Goal: Transaction & Acquisition: Obtain resource

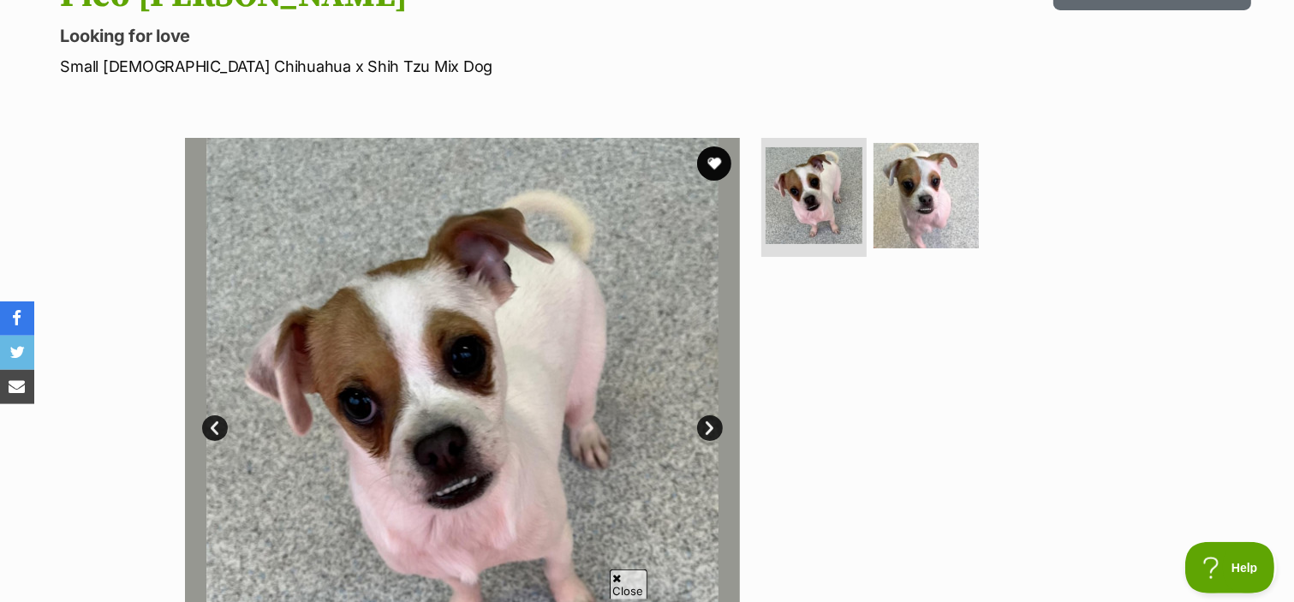
scroll to position [301, 0]
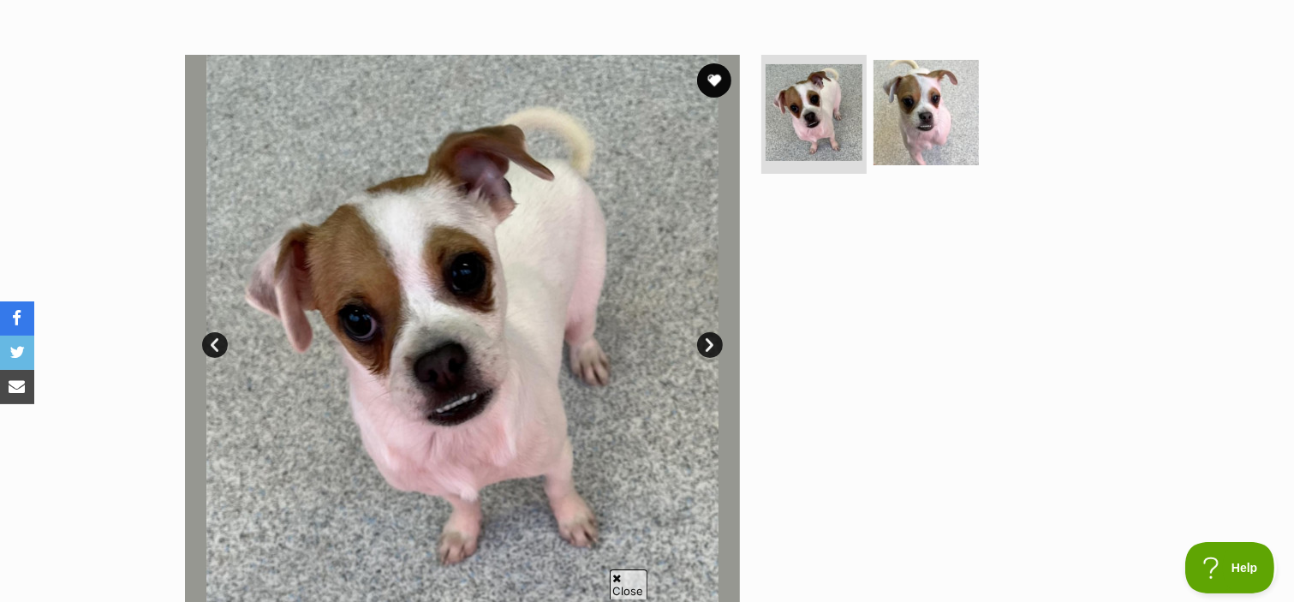
click at [705, 352] on link "Next" at bounding box center [710, 345] width 26 height 26
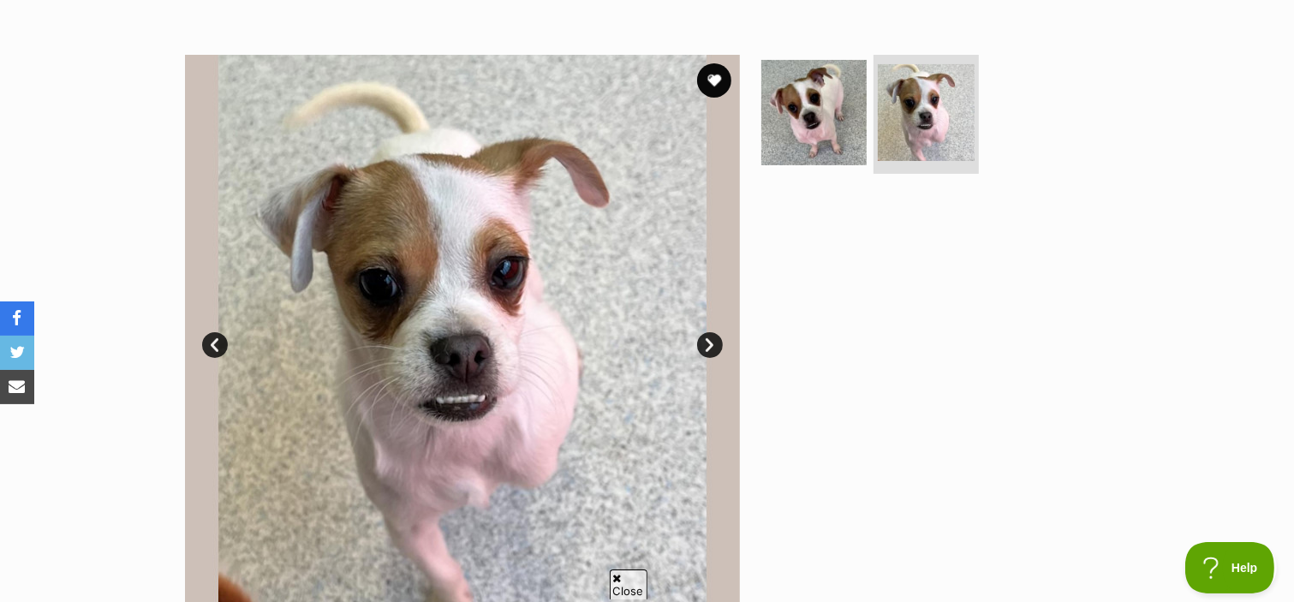
click at [708, 353] on link "Next" at bounding box center [710, 345] width 26 height 26
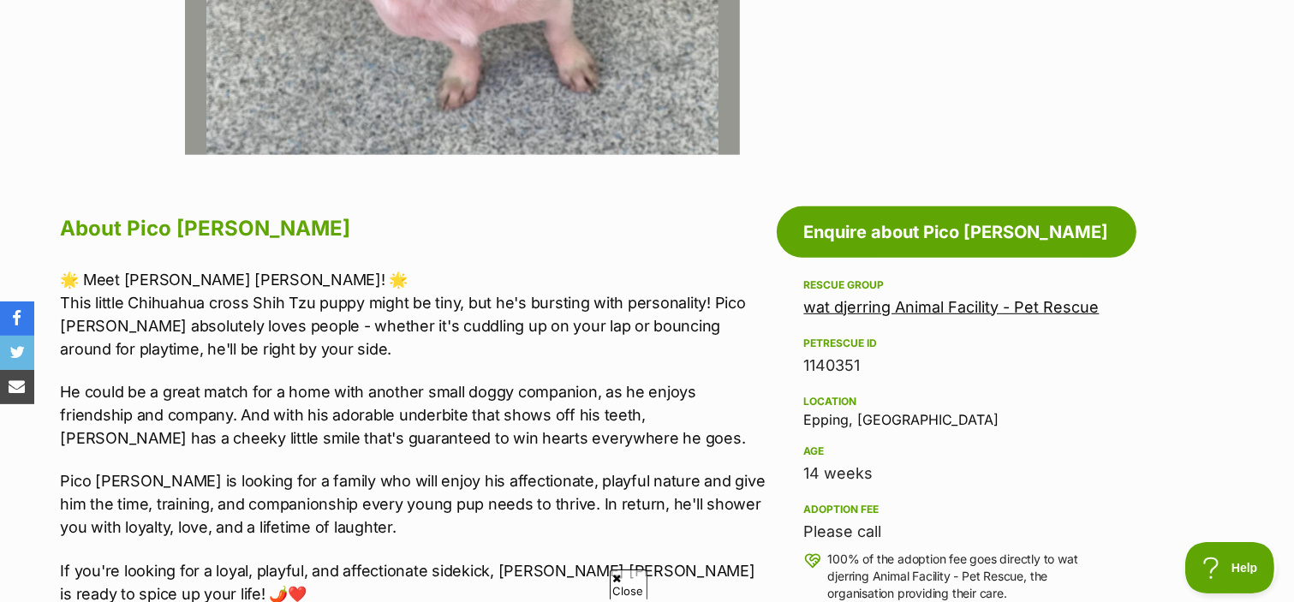
scroll to position [873, 0]
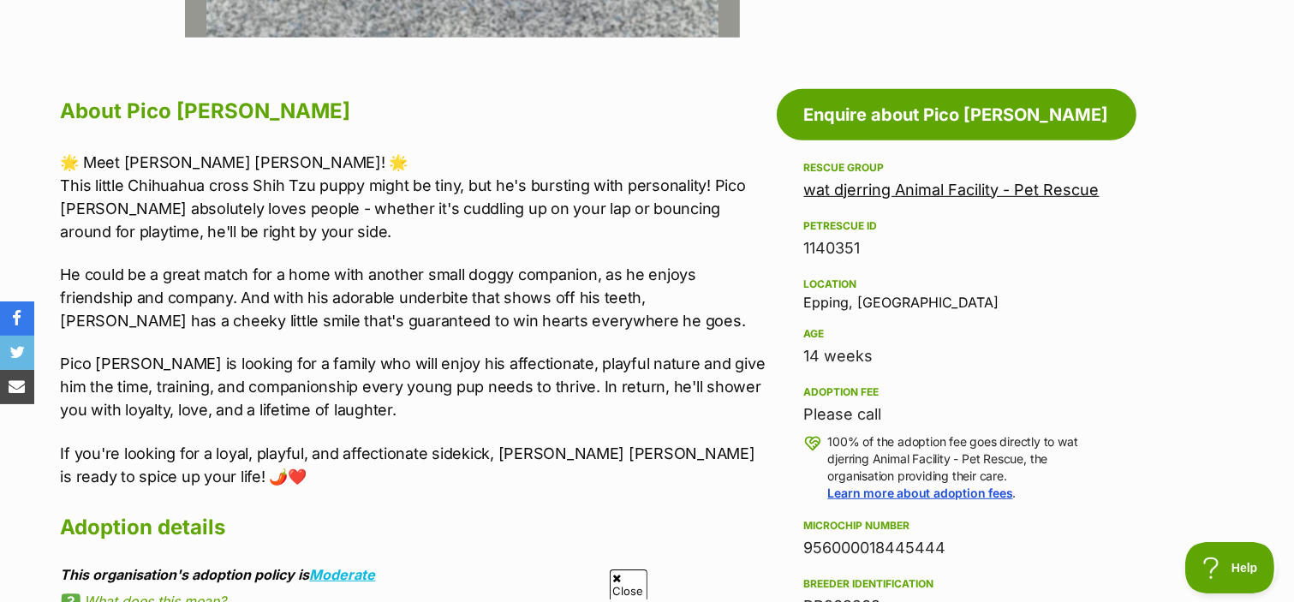
click at [913, 199] on link "wat djerring Animal Facility - Pet Rescue" at bounding box center [951, 190] width 295 height 18
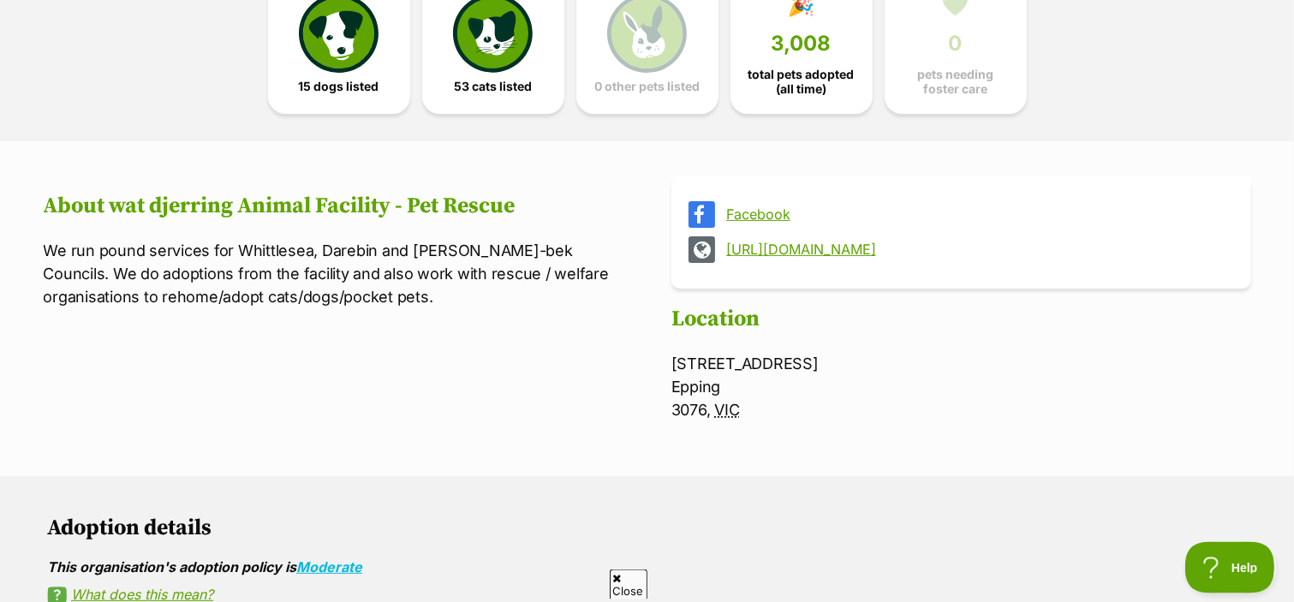
scroll to position [452, 0]
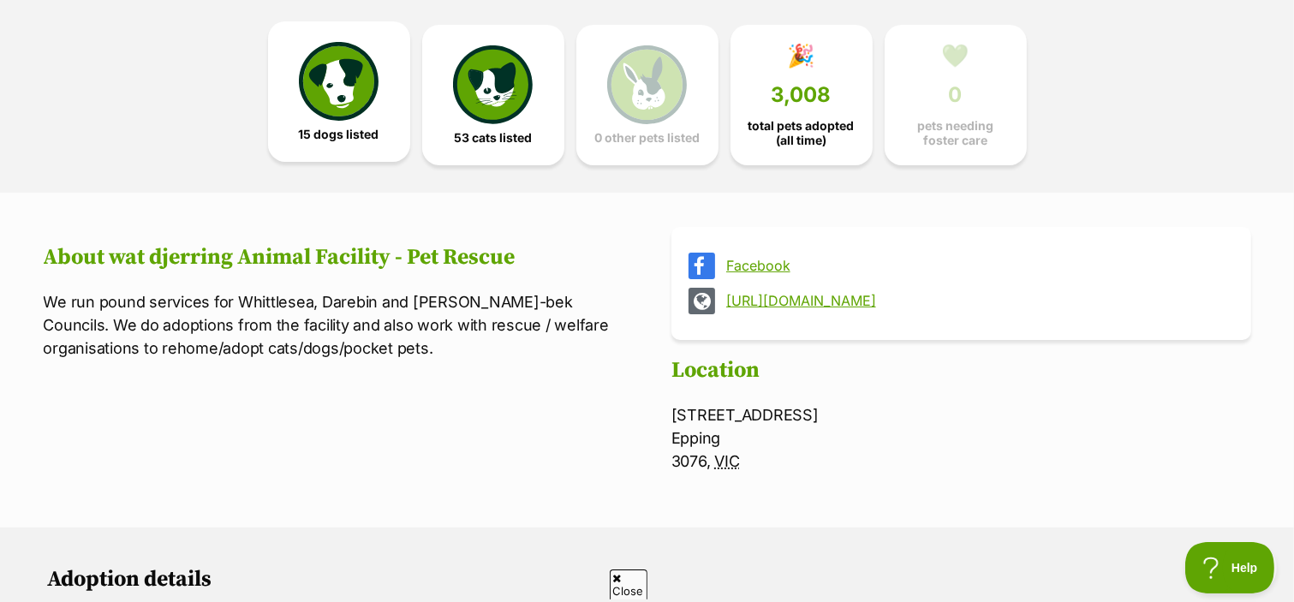
click at [324, 95] on img at bounding box center [338, 81] width 79 height 79
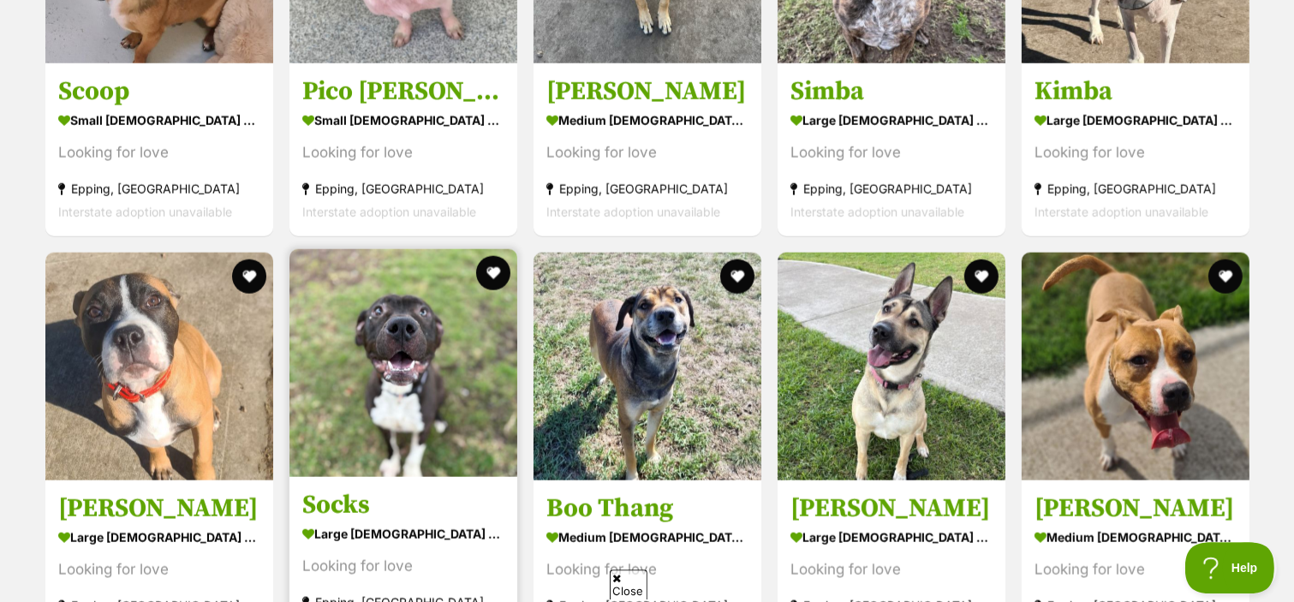
scroll to position [1720, 0]
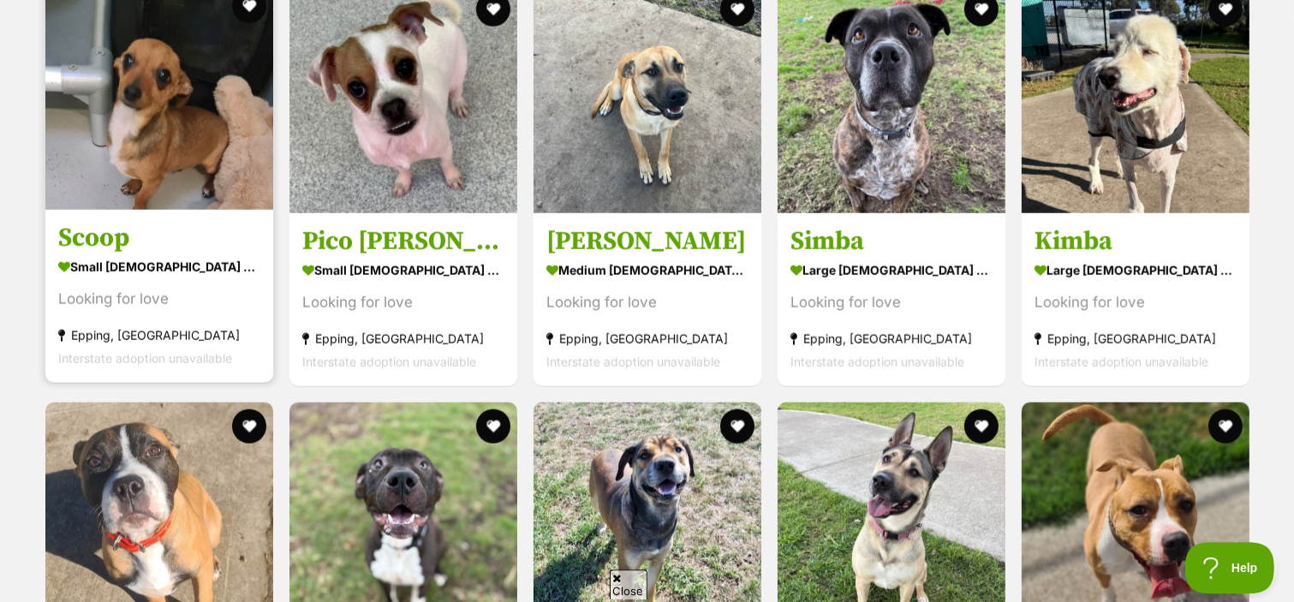
click at [102, 246] on h3 "Scoop" at bounding box center [159, 238] width 202 height 33
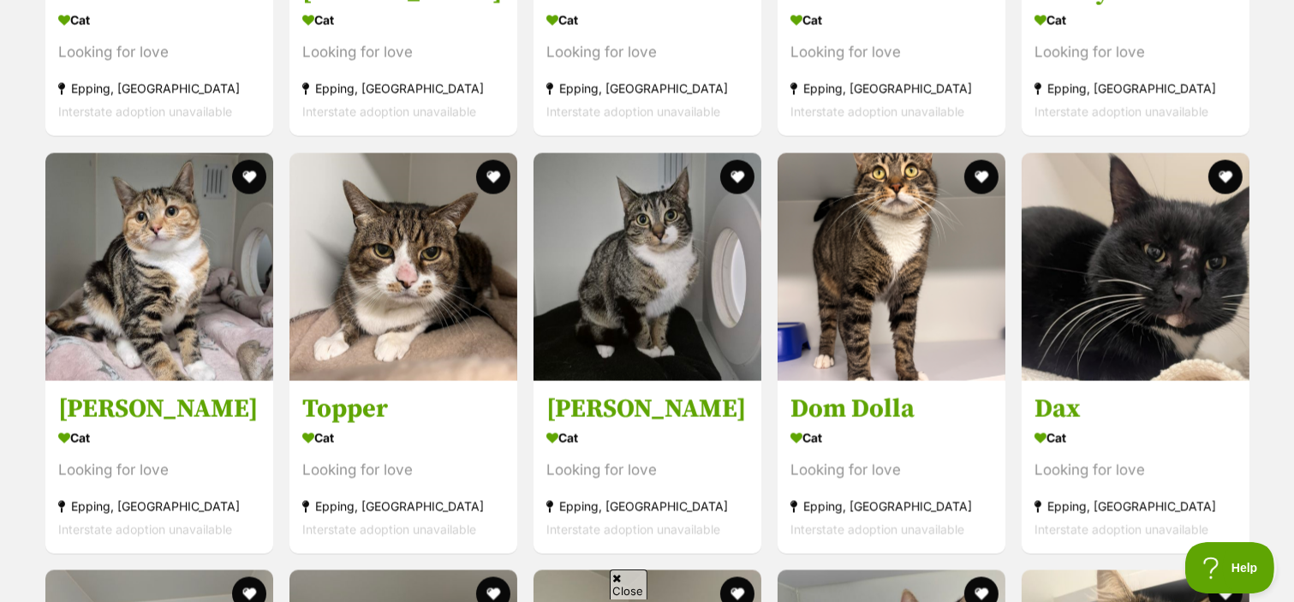
scroll to position [2775, 0]
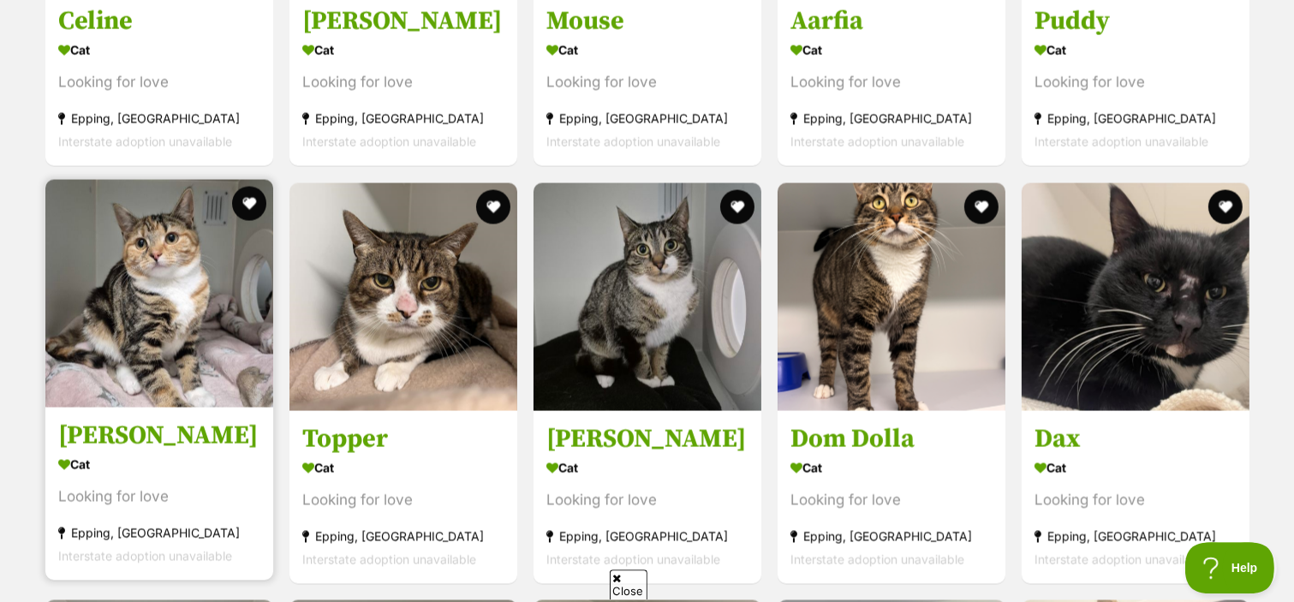
click at [76, 444] on h3 "Kelly" at bounding box center [159, 435] width 202 height 33
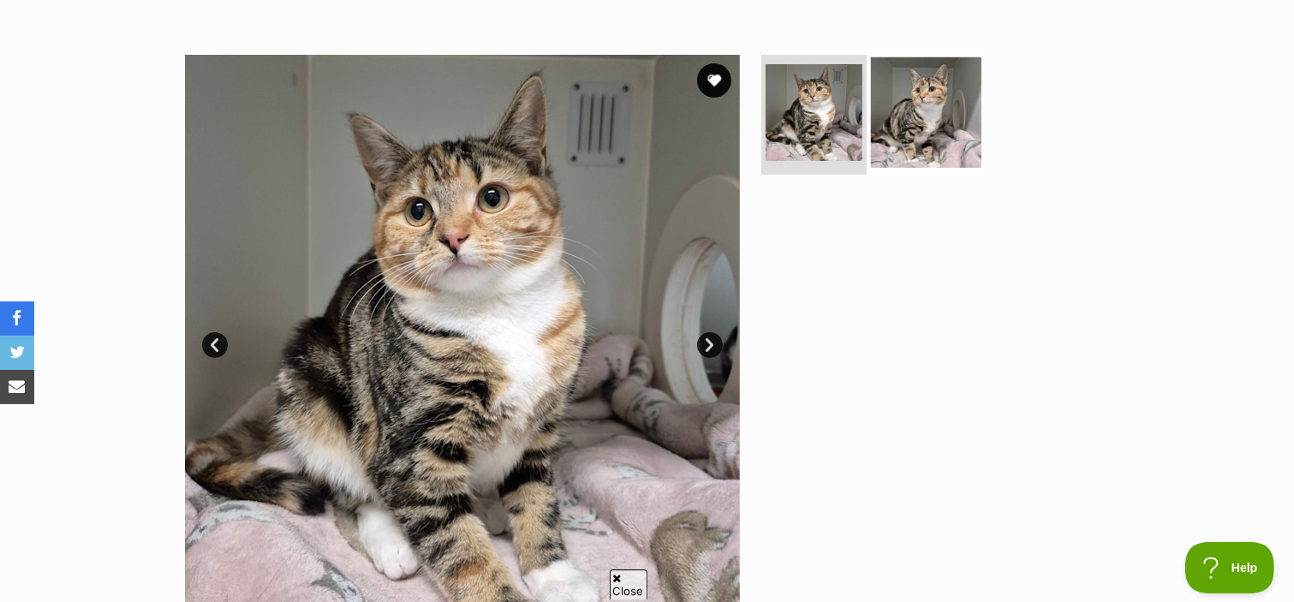
click at [909, 115] on img at bounding box center [926, 112] width 110 height 110
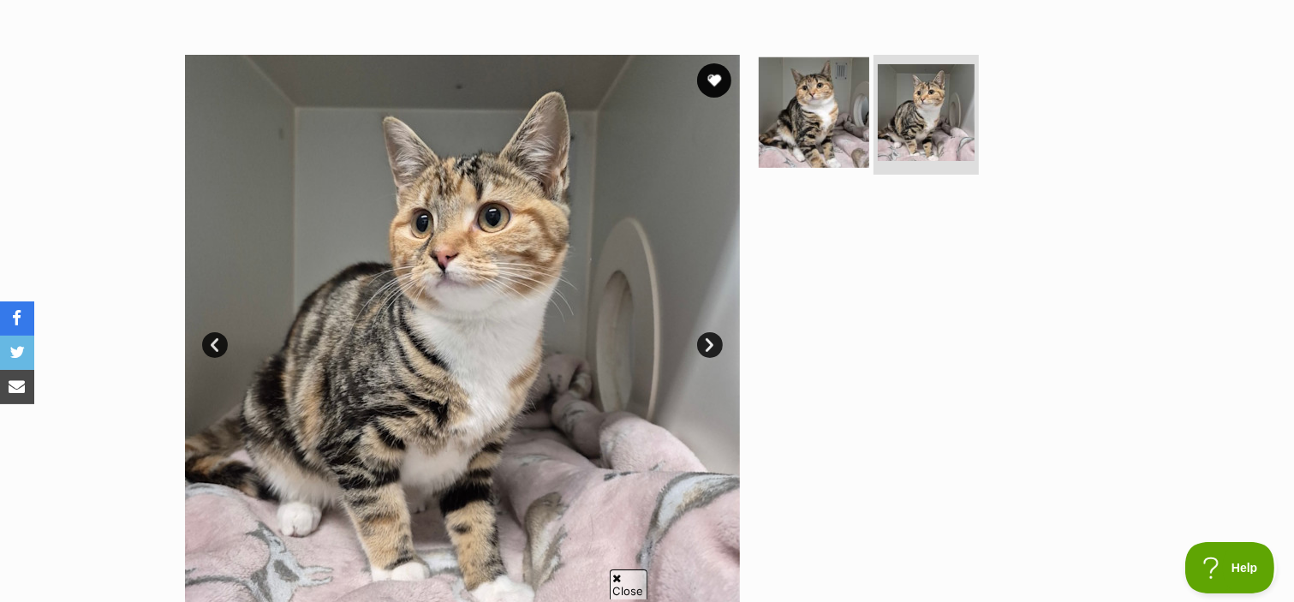
click at [819, 128] on img at bounding box center [814, 112] width 110 height 110
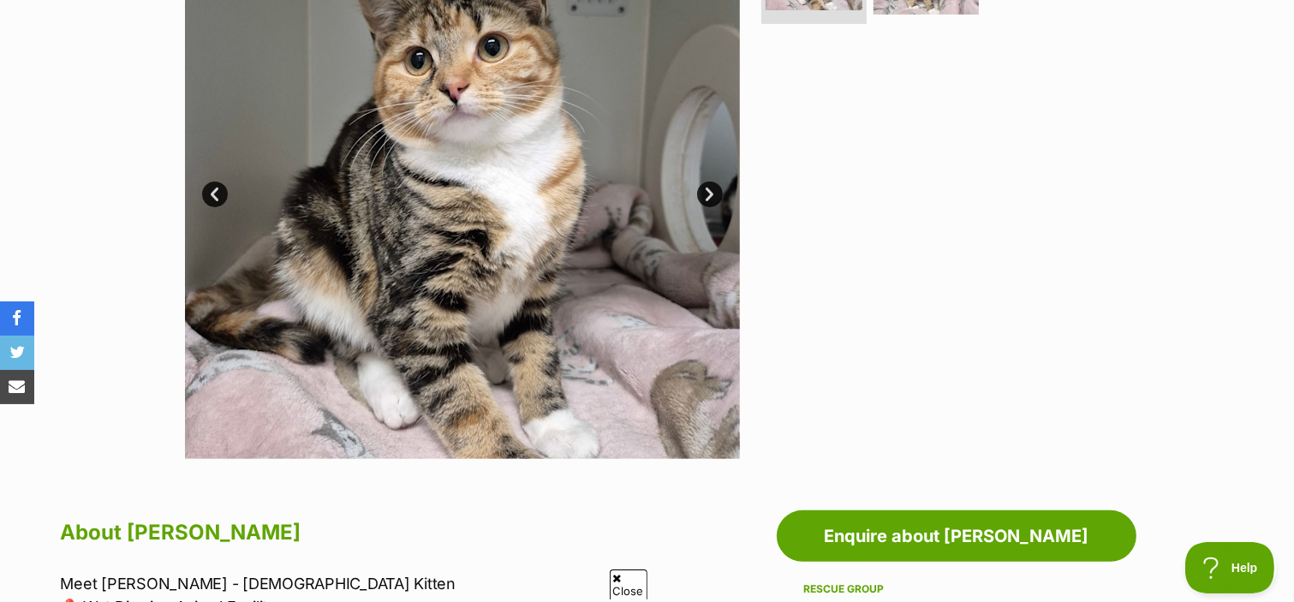
scroll to position [301, 0]
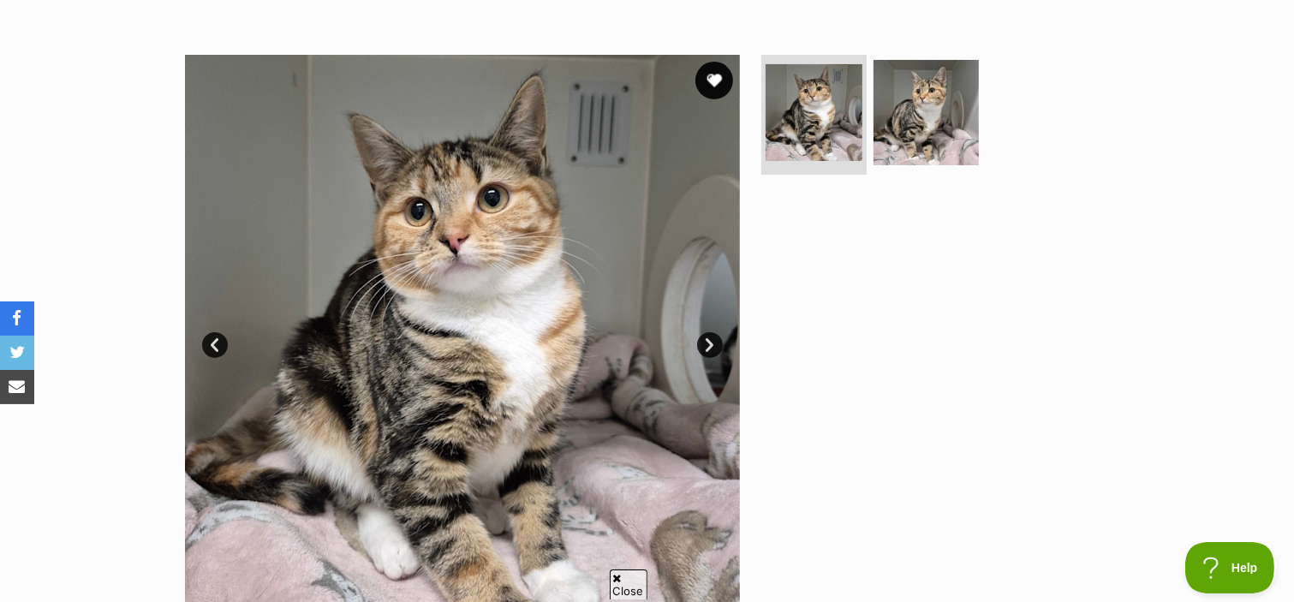
click at [711, 86] on button "favourite" at bounding box center [714, 81] width 38 height 38
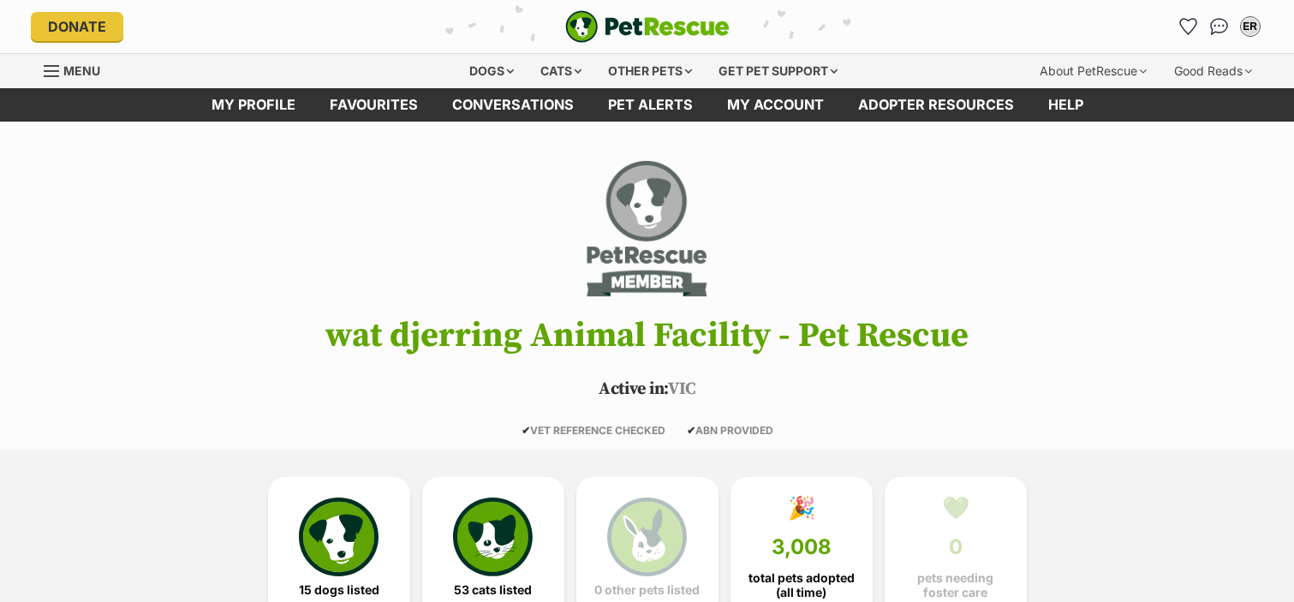
scroll to position [2775, 0]
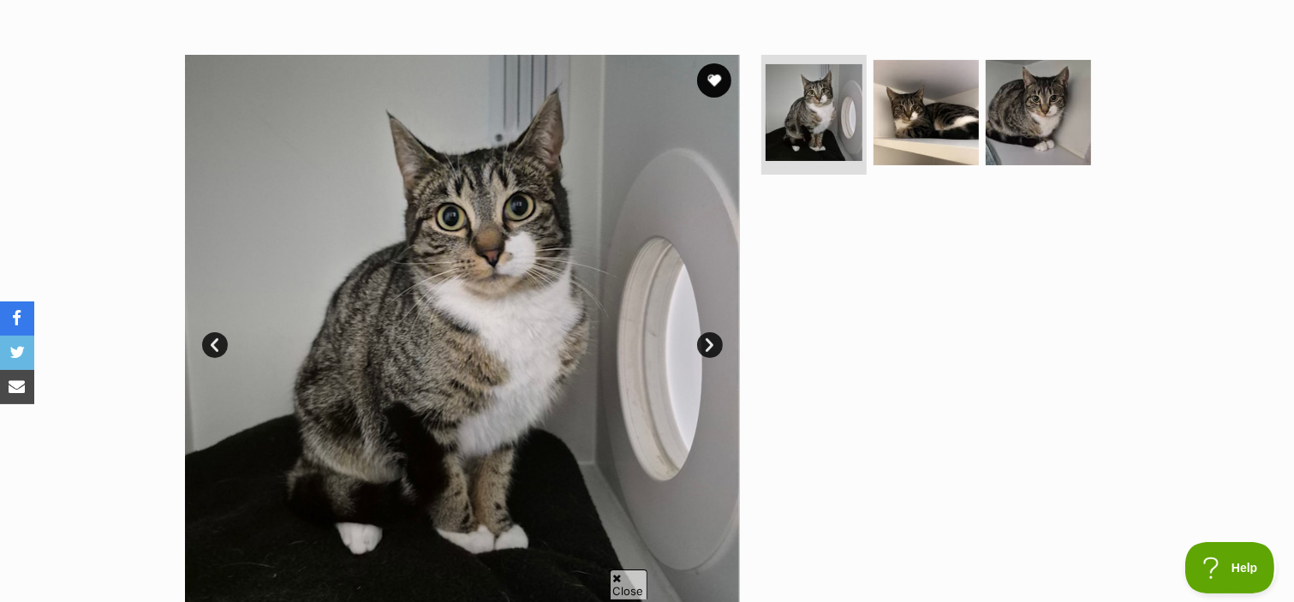
click at [705, 354] on link "Next" at bounding box center [710, 345] width 26 height 26
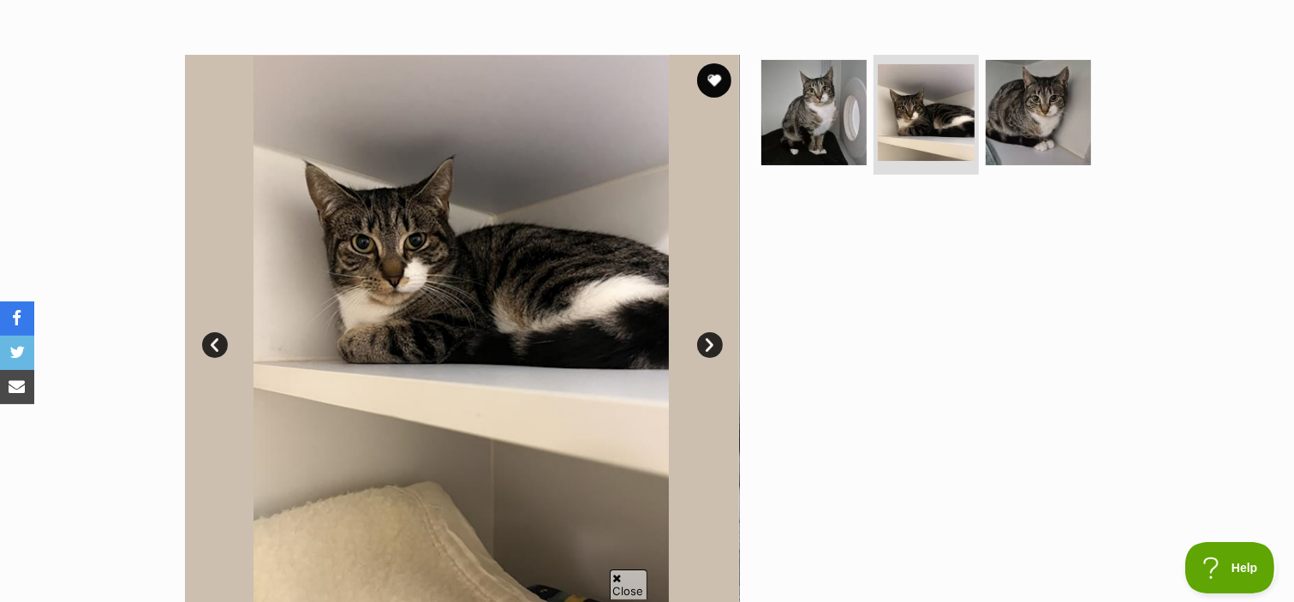
click at [705, 354] on link "Next" at bounding box center [710, 345] width 26 height 26
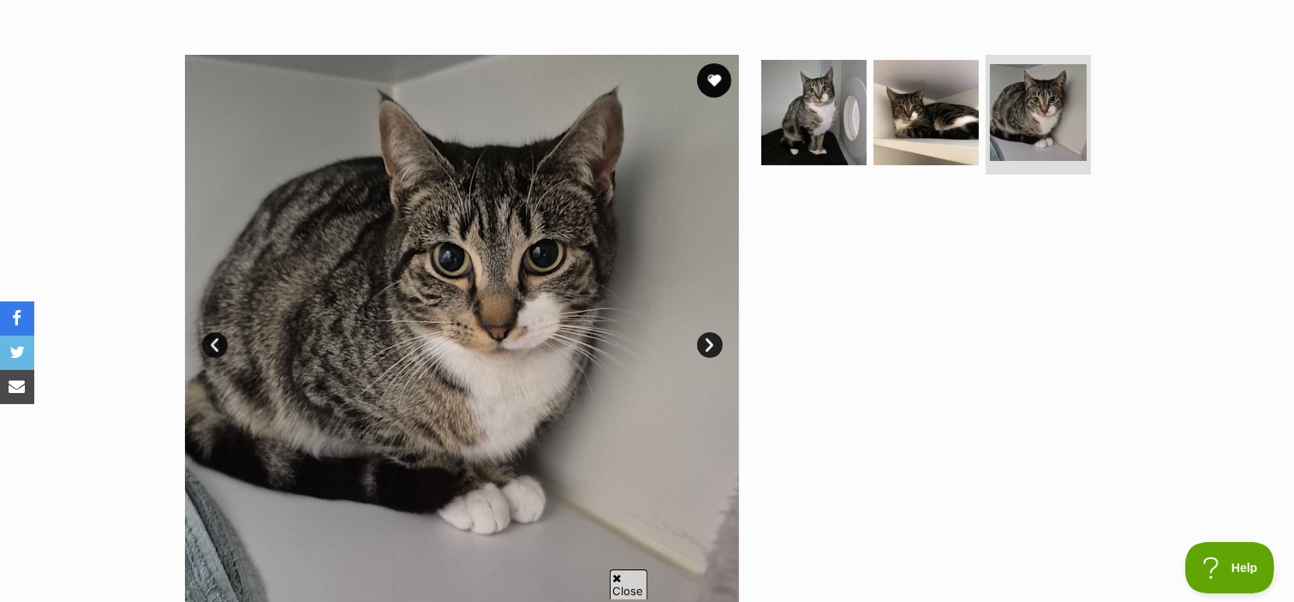
click at [705, 354] on link "Next" at bounding box center [710, 345] width 26 height 26
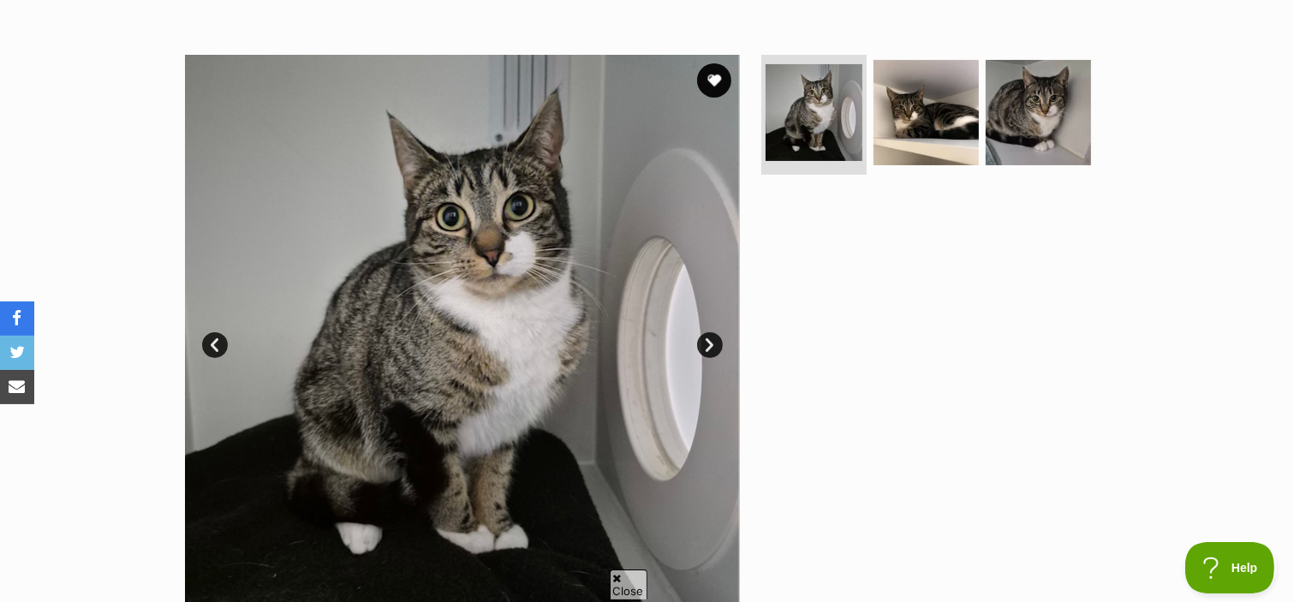
click at [705, 354] on link "Next" at bounding box center [710, 345] width 26 height 26
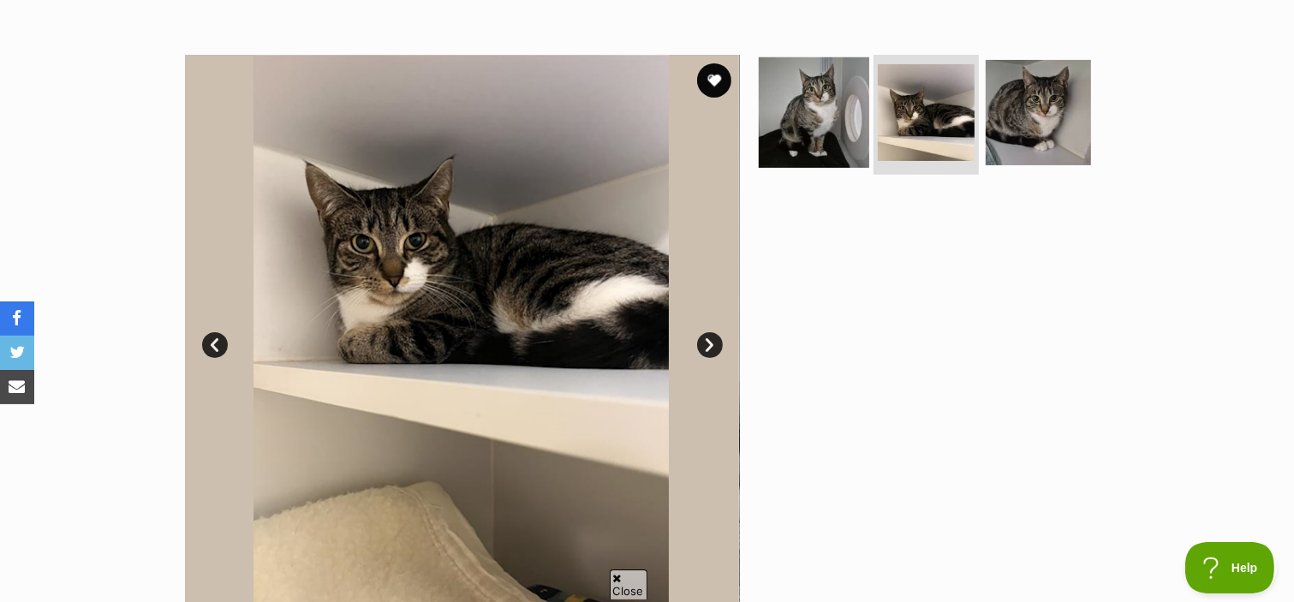
click at [819, 91] on img at bounding box center [814, 112] width 110 height 110
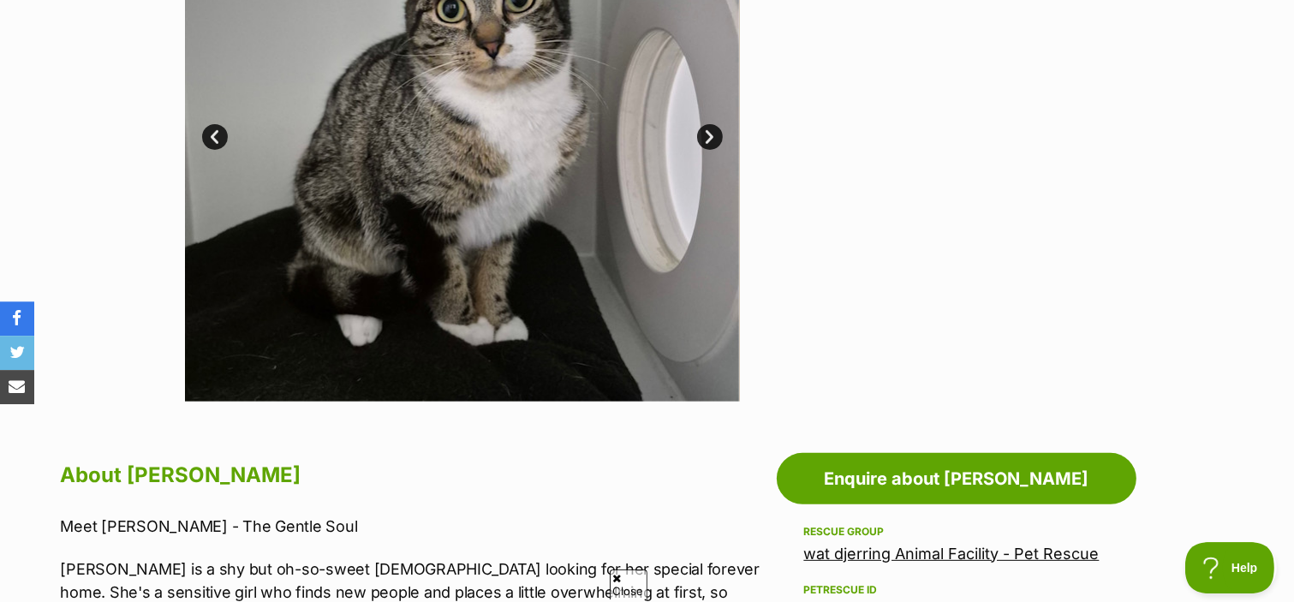
scroll to position [301, 0]
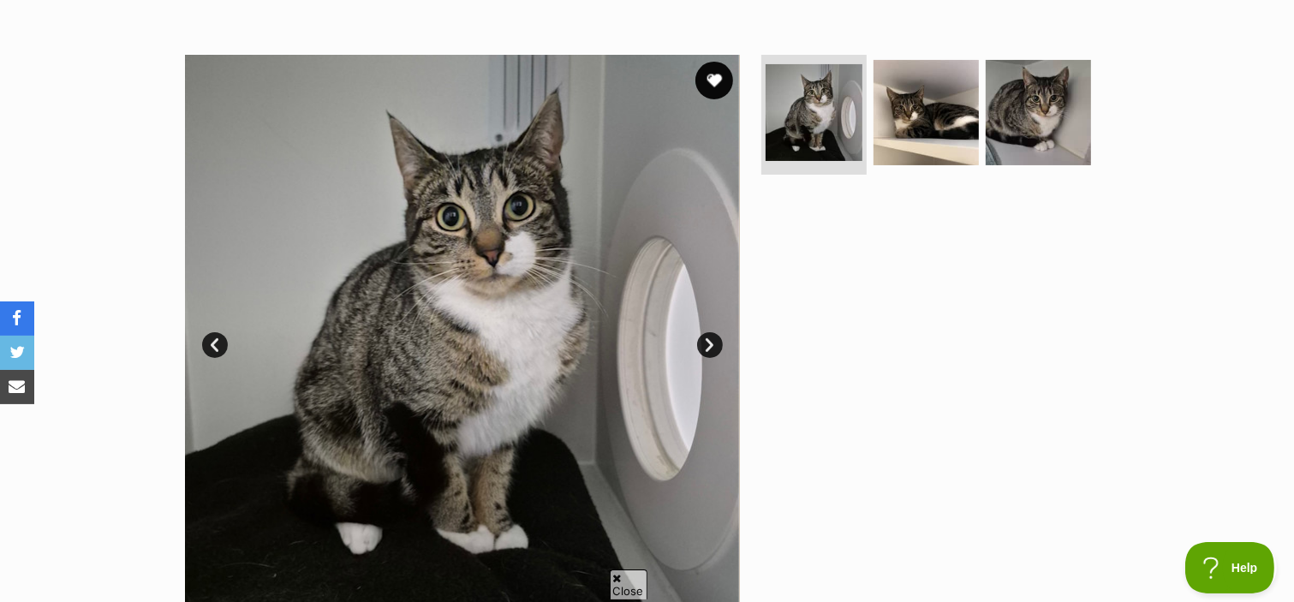
click at [716, 87] on button "favourite" at bounding box center [714, 81] width 38 height 38
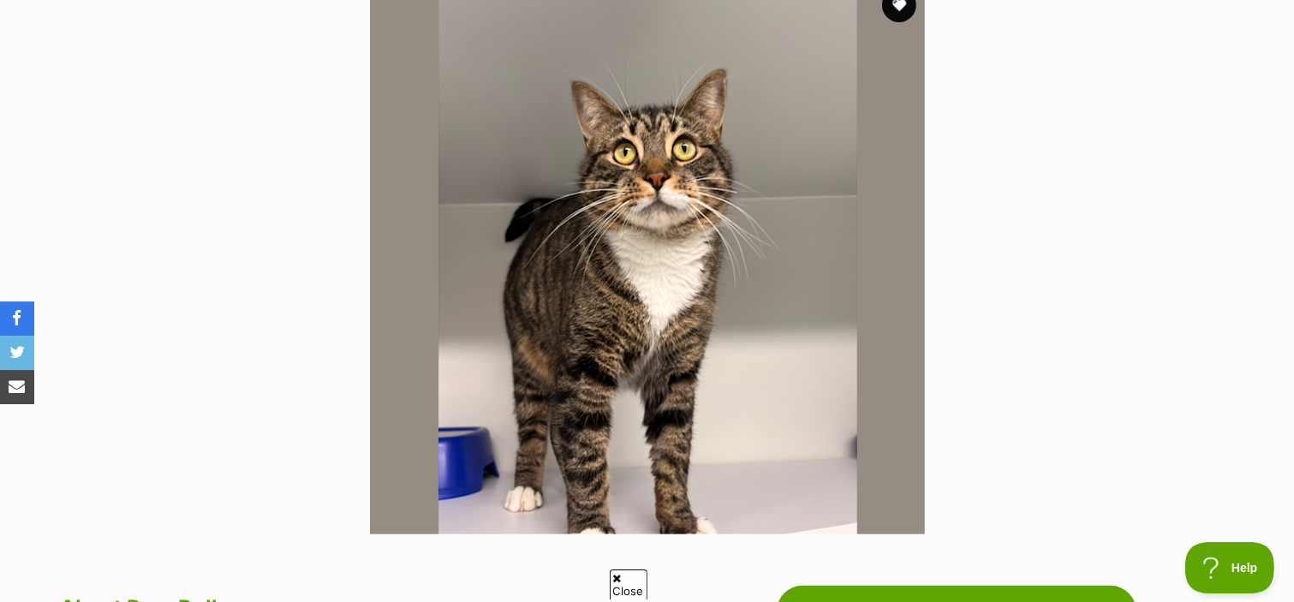
scroll to position [301, 0]
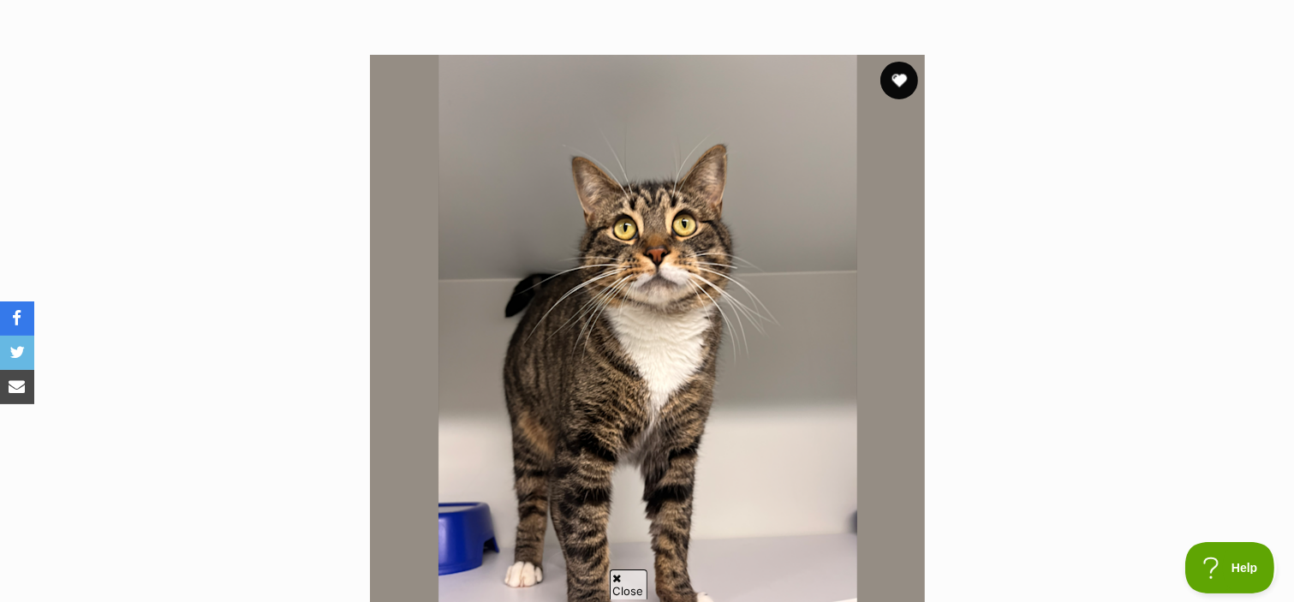
click at [898, 85] on button "favourite" at bounding box center [899, 81] width 38 height 38
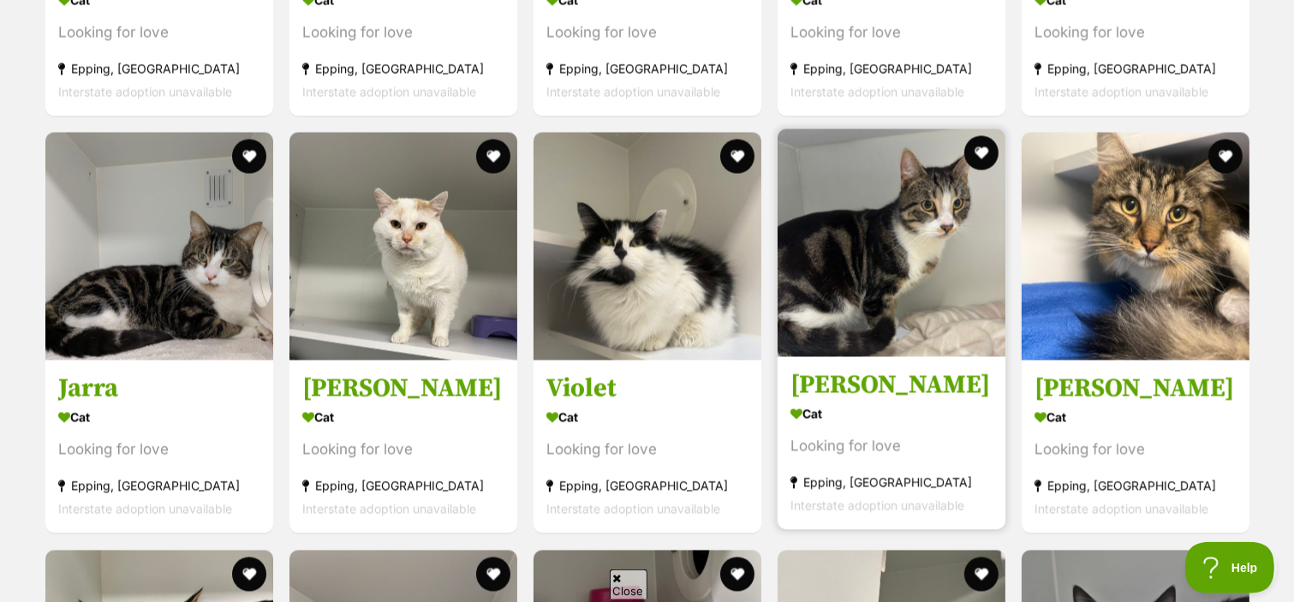
scroll to position [3241, 0]
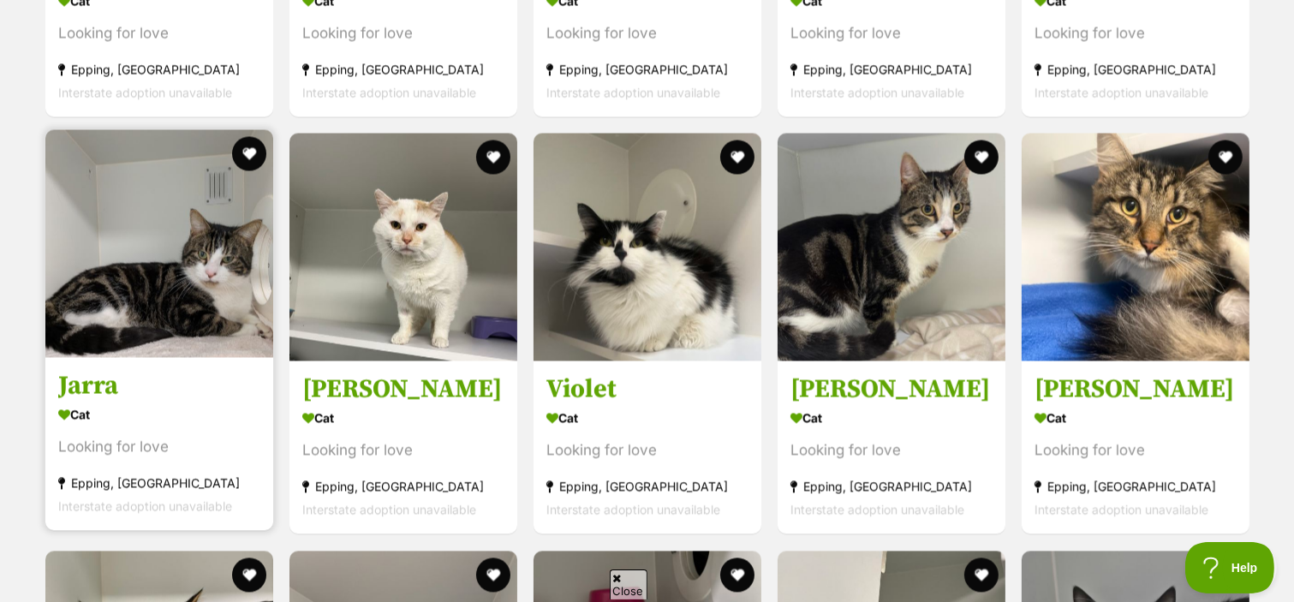
click at [92, 396] on h3 "Jarra" at bounding box center [159, 386] width 202 height 33
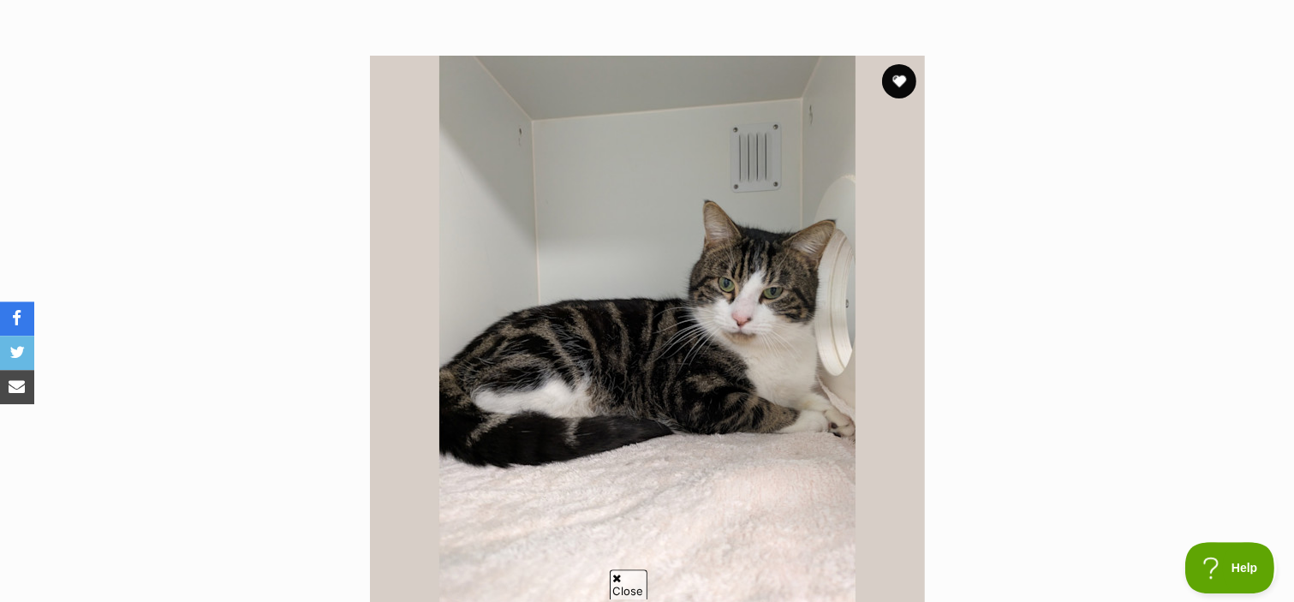
scroll to position [301, 0]
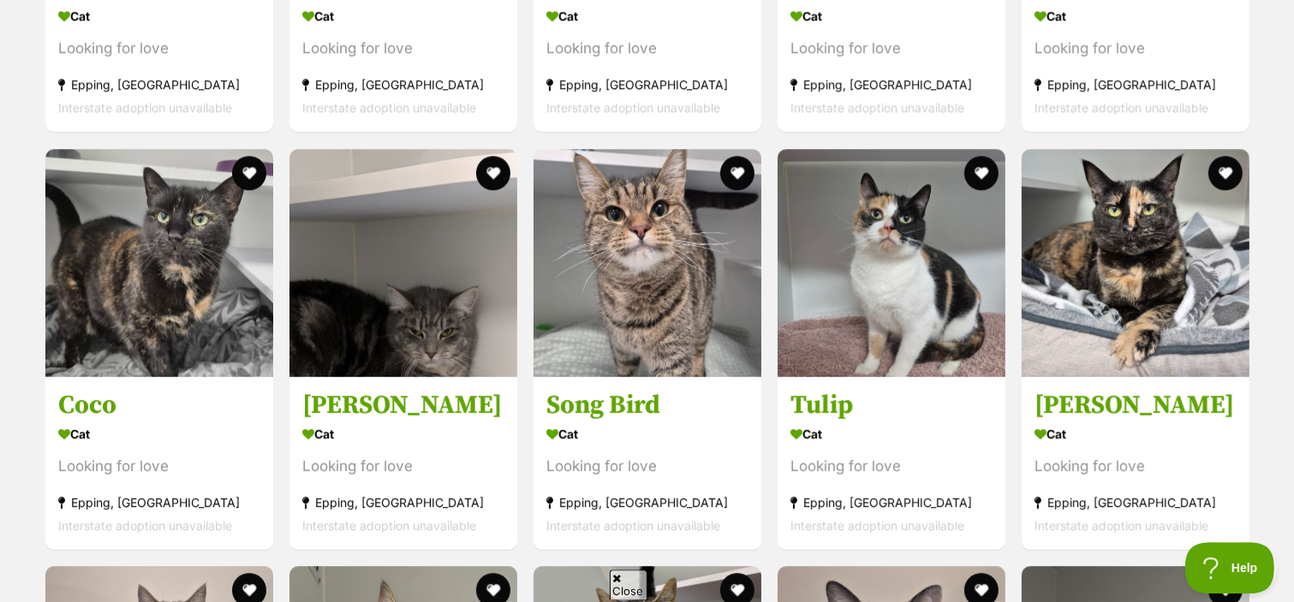
scroll to position [4899, 0]
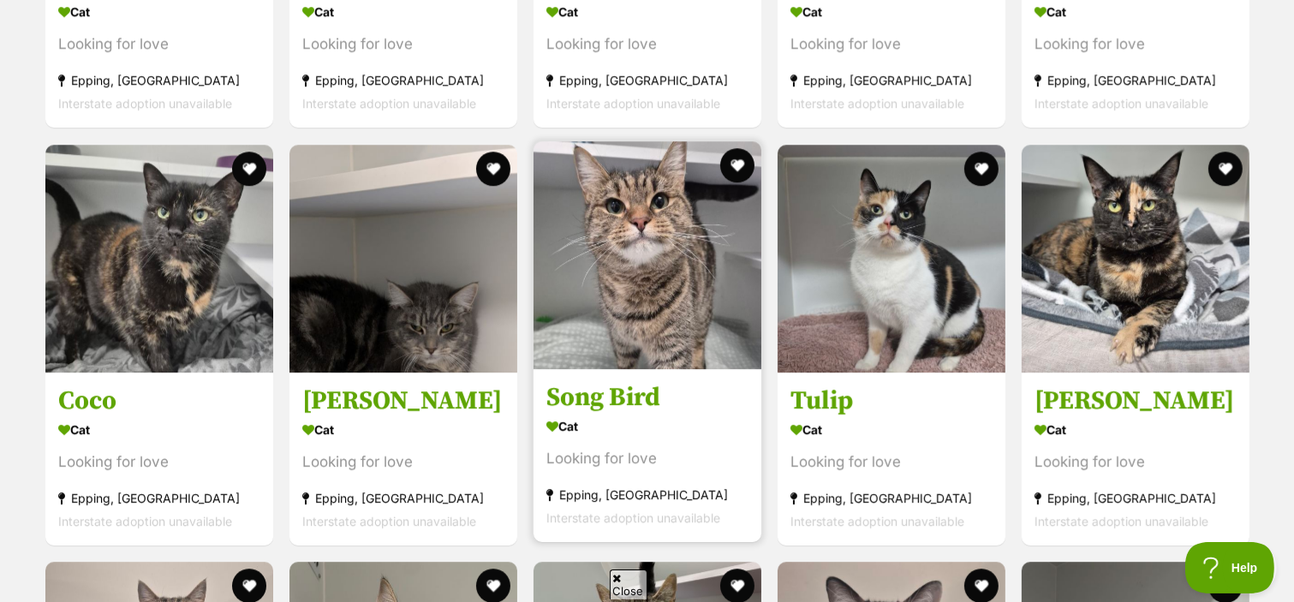
click at [574, 402] on h3 "Song Bird" at bounding box center [647, 397] width 202 height 33
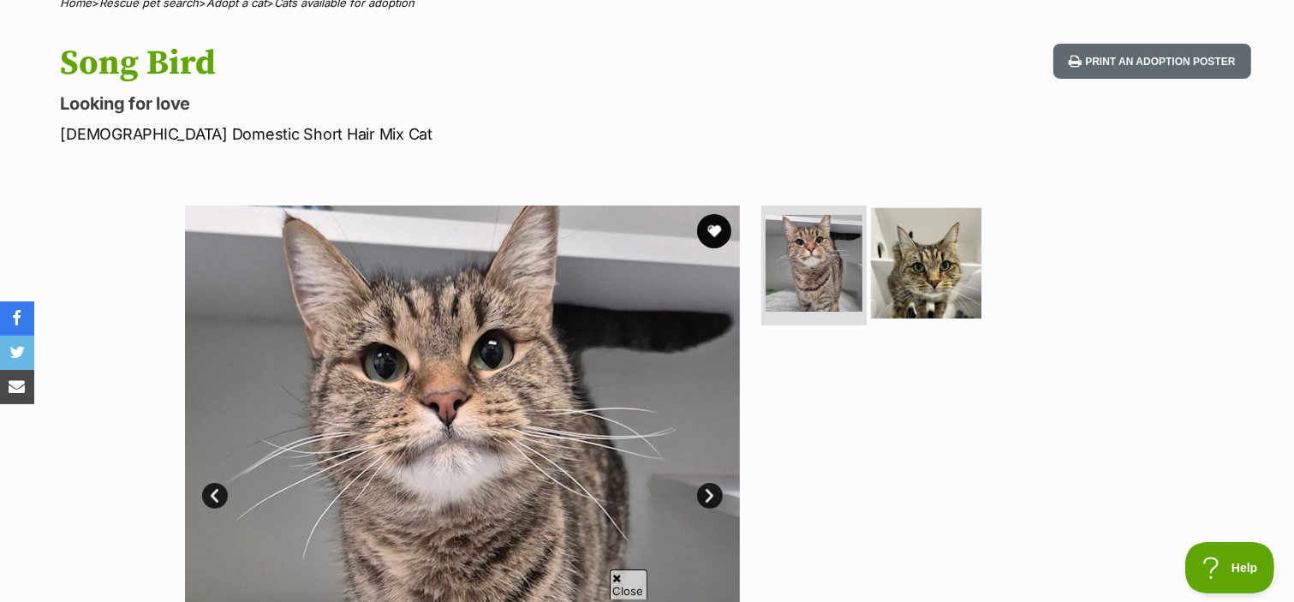
click at [926, 272] on img at bounding box center [926, 263] width 110 height 110
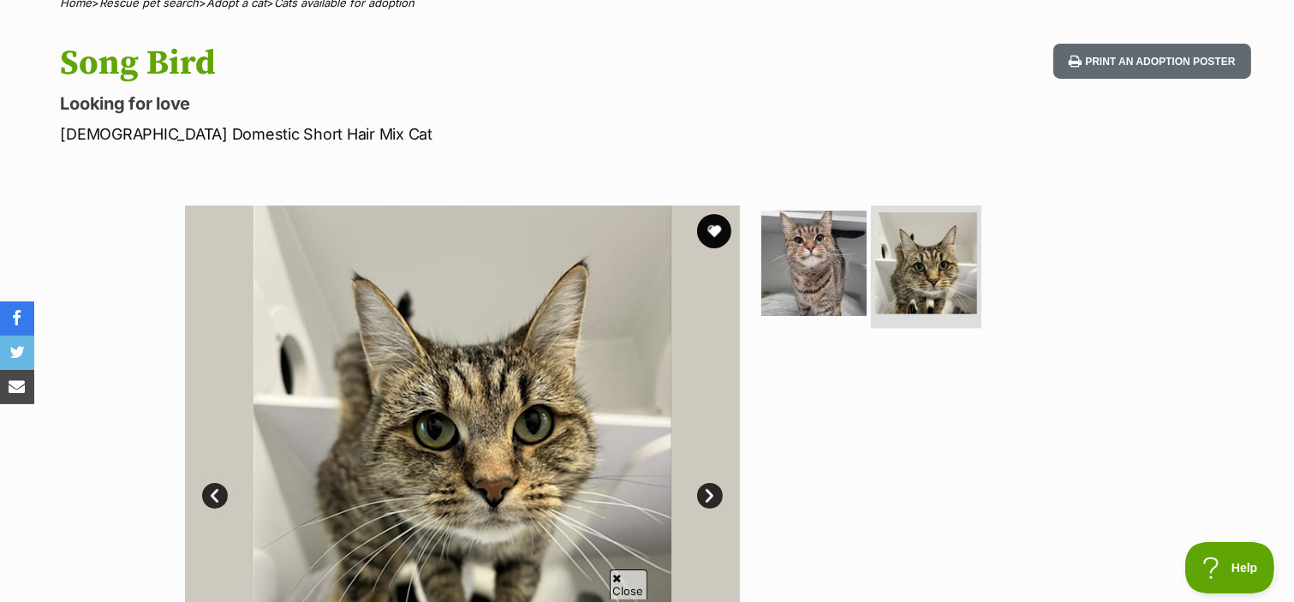
scroll to position [301, 0]
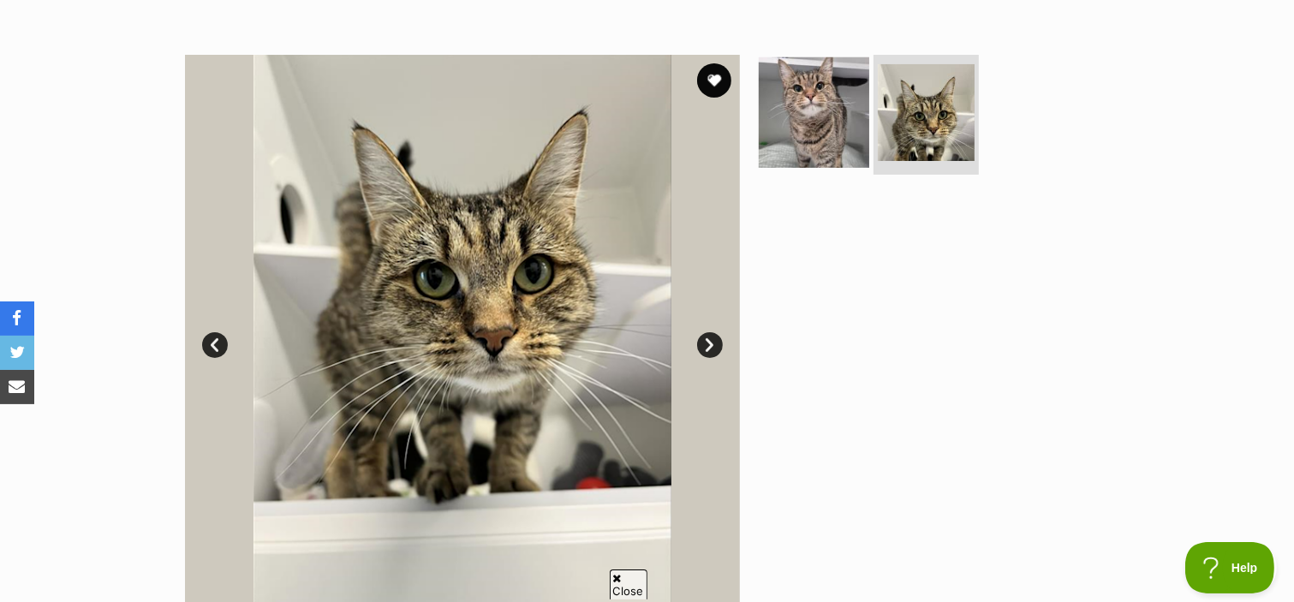
click at [806, 108] on img at bounding box center [814, 112] width 110 height 110
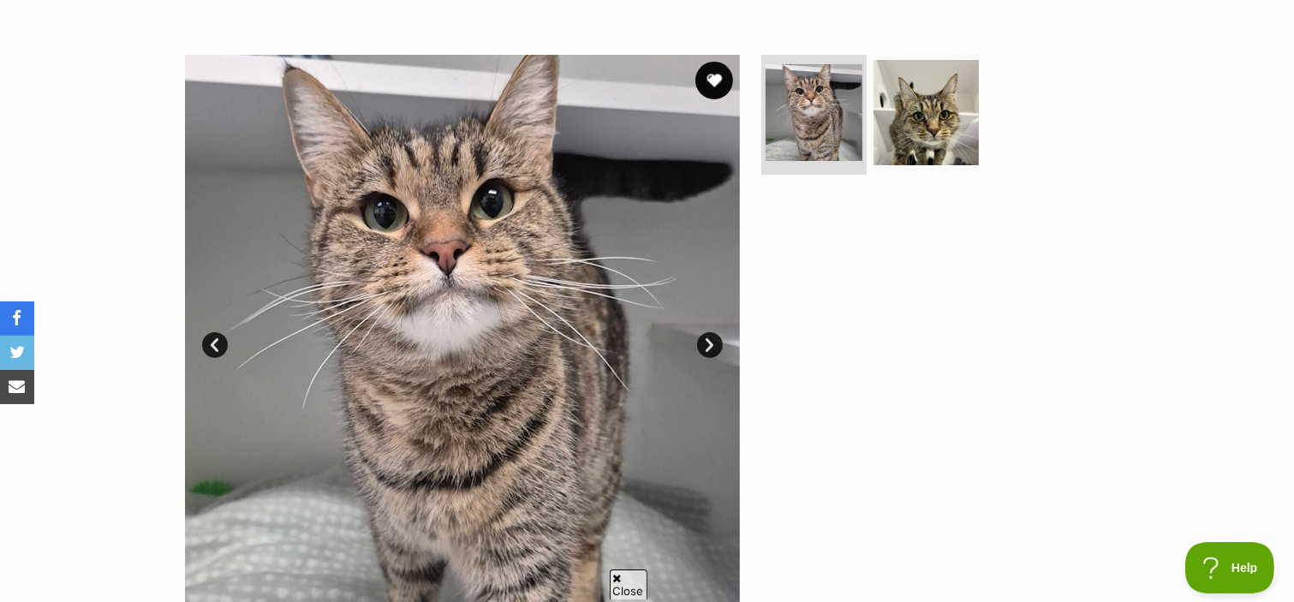
click at [715, 87] on button "favourite" at bounding box center [714, 81] width 38 height 38
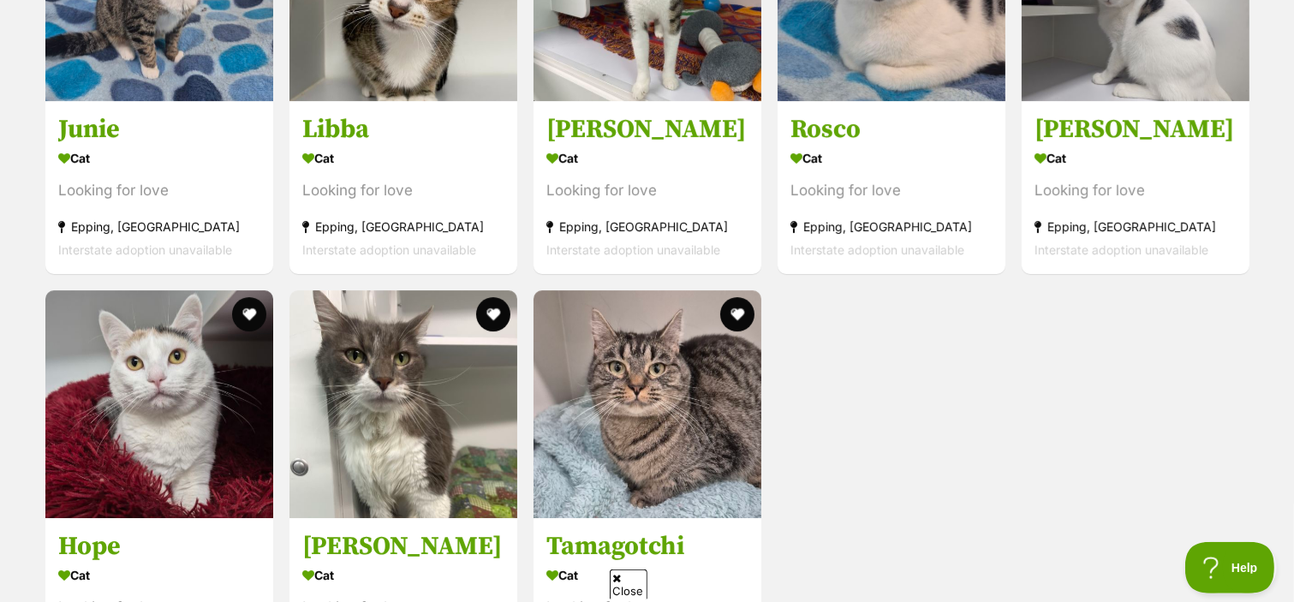
scroll to position [5652, 0]
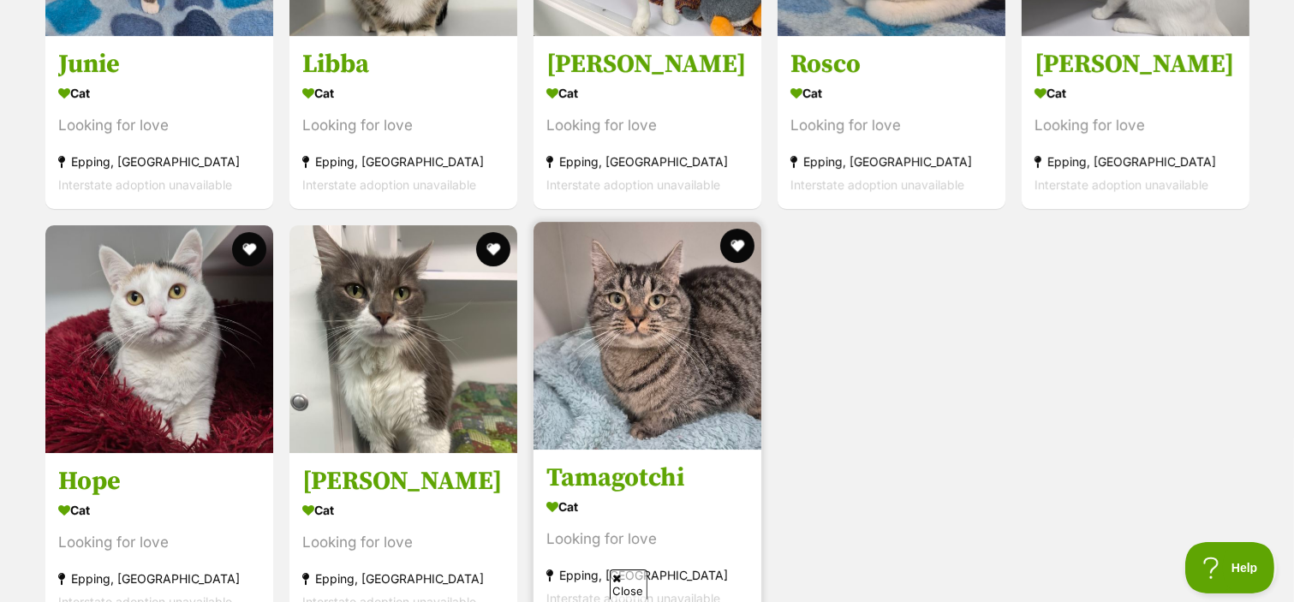
click at [601, 486] on h3 "Tamagotchi" at bounding box center [647, 478] width 202 height 33
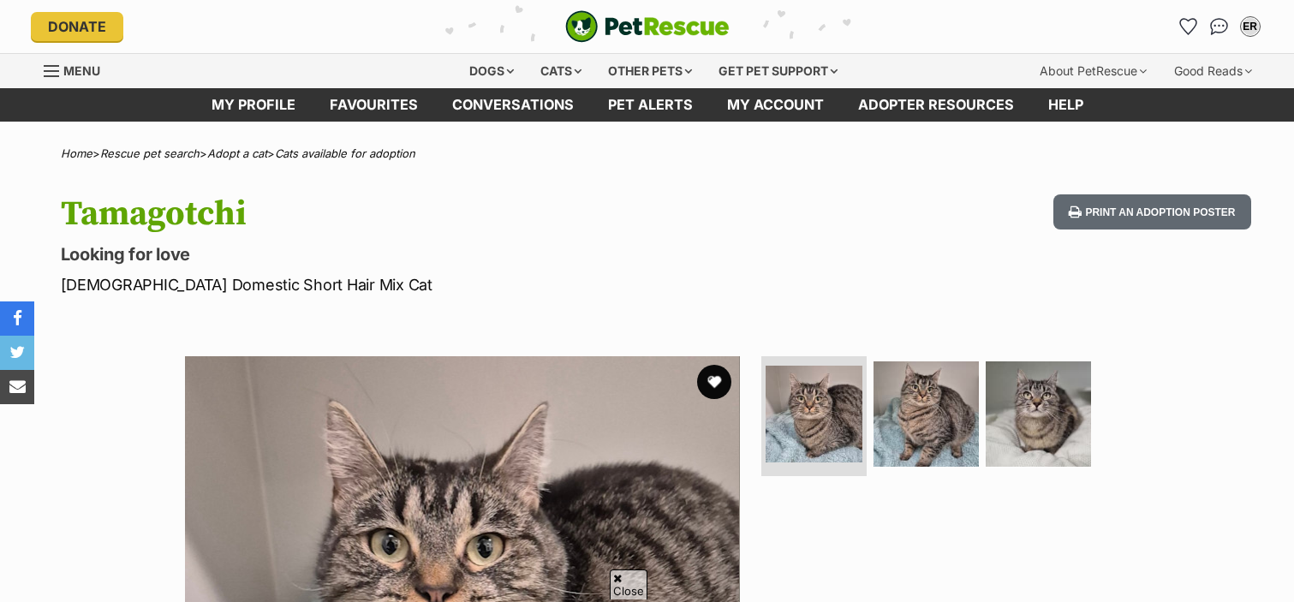
scroll to position [301, 0]
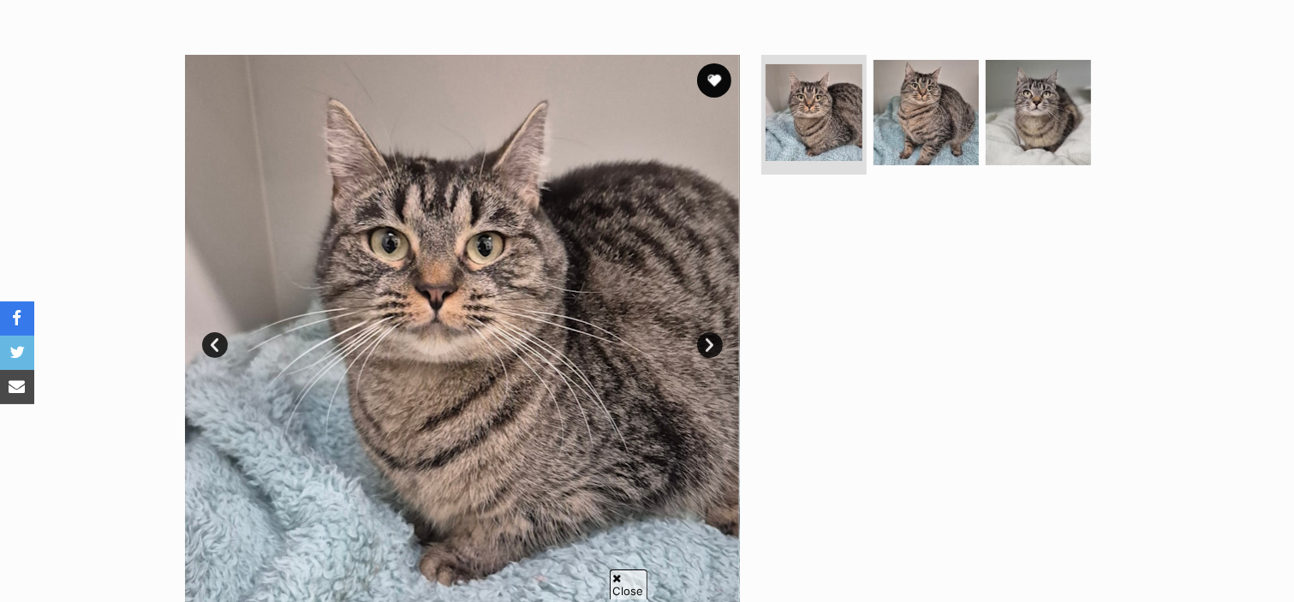
click at [708, 354] on link "Next" at bounding box center [710, 345] width 26 height 26
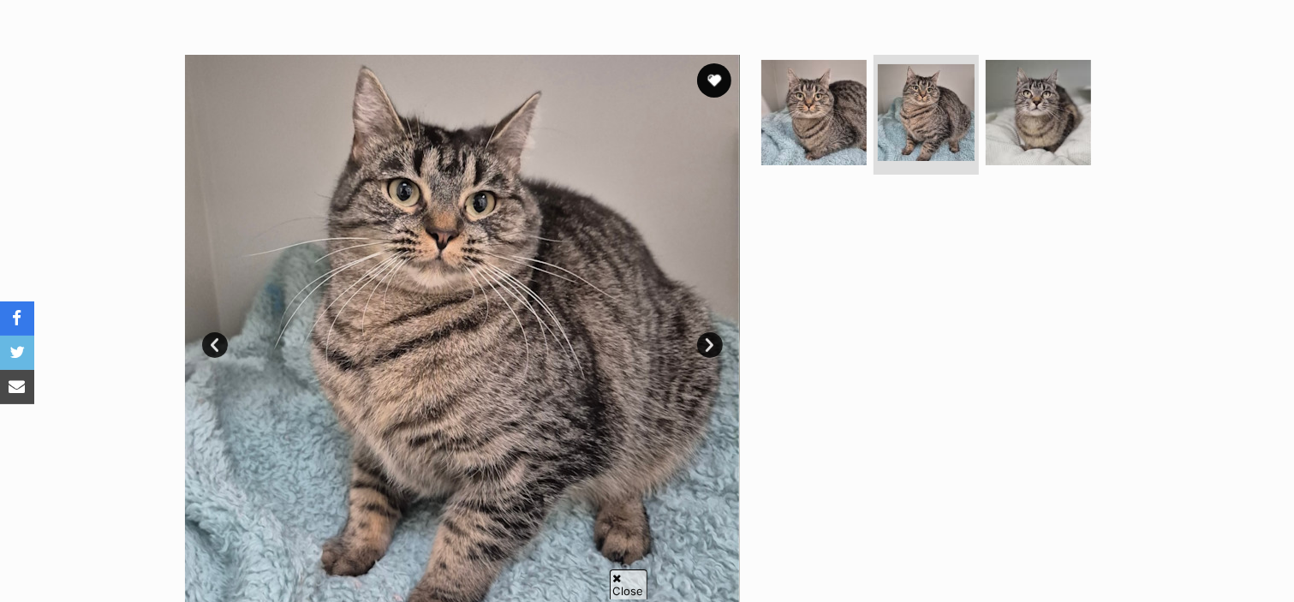
click at [710, 354] on link "Next" at bounding box center [710, 345] width 26 height 26
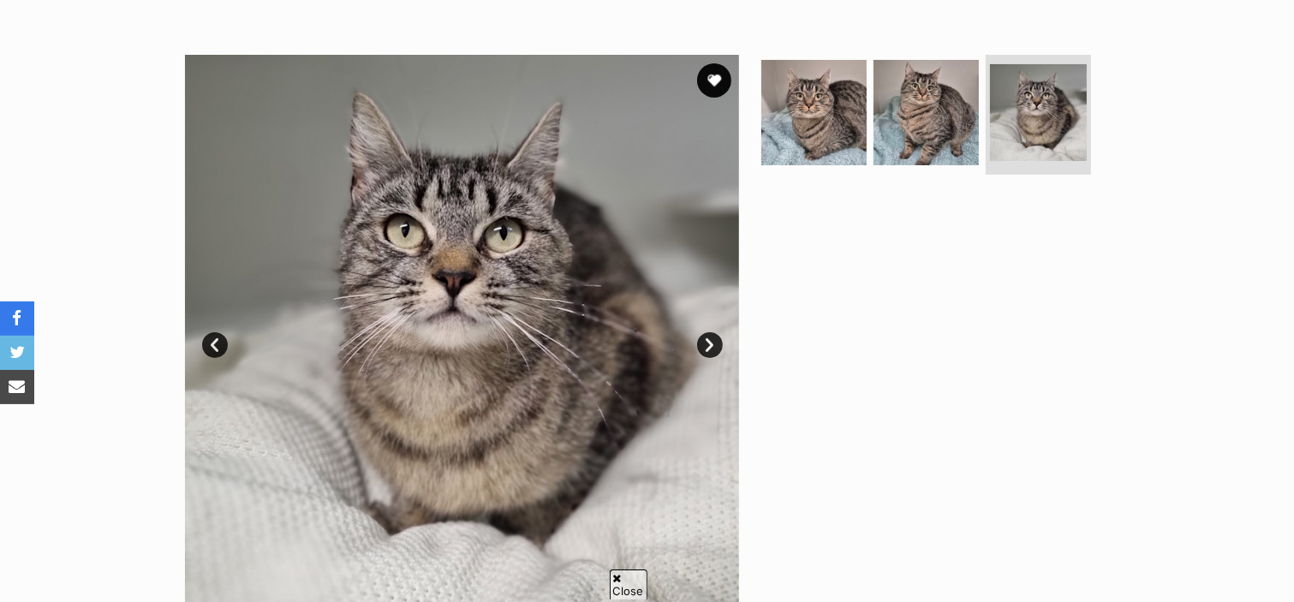
scroll to position [0, 0]
click at [711, 354] on link "Next" at bounding box center [710, 345] width 26 height 26
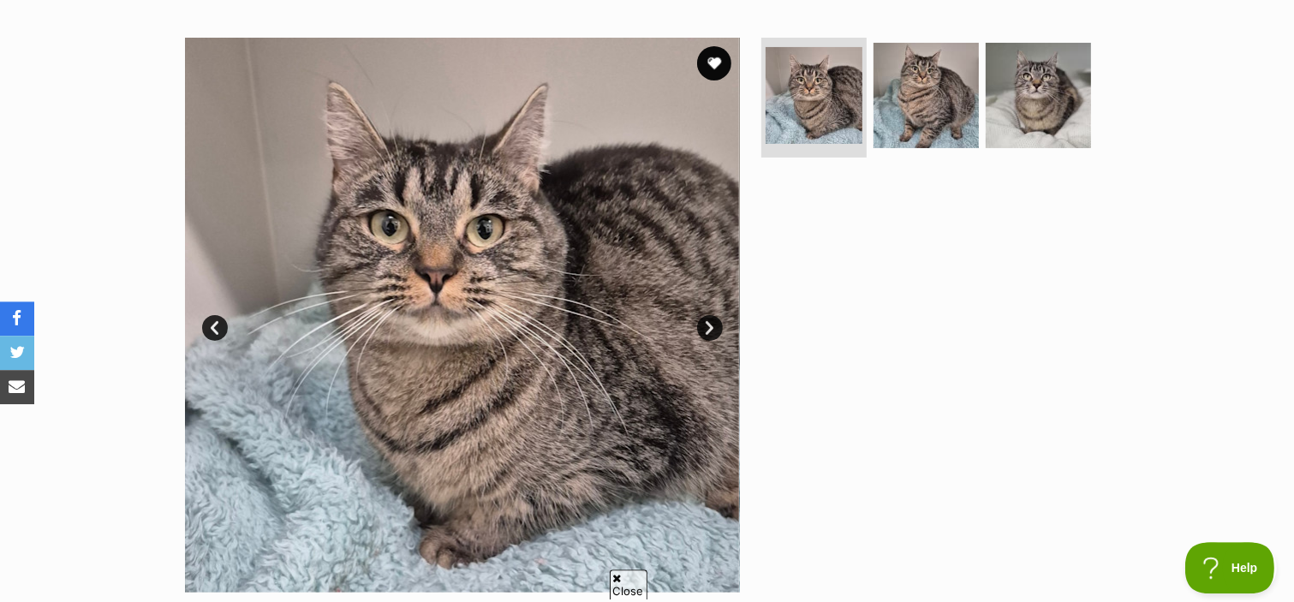
scroll to position [301, 0]
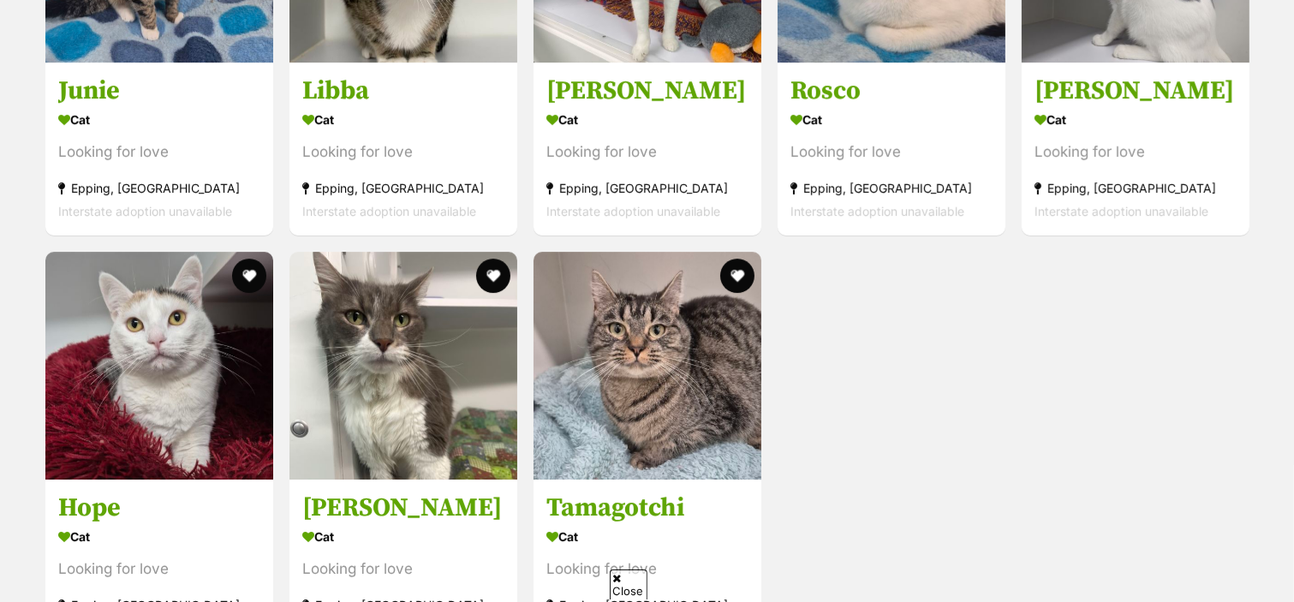
scroll to position [5652, 0]
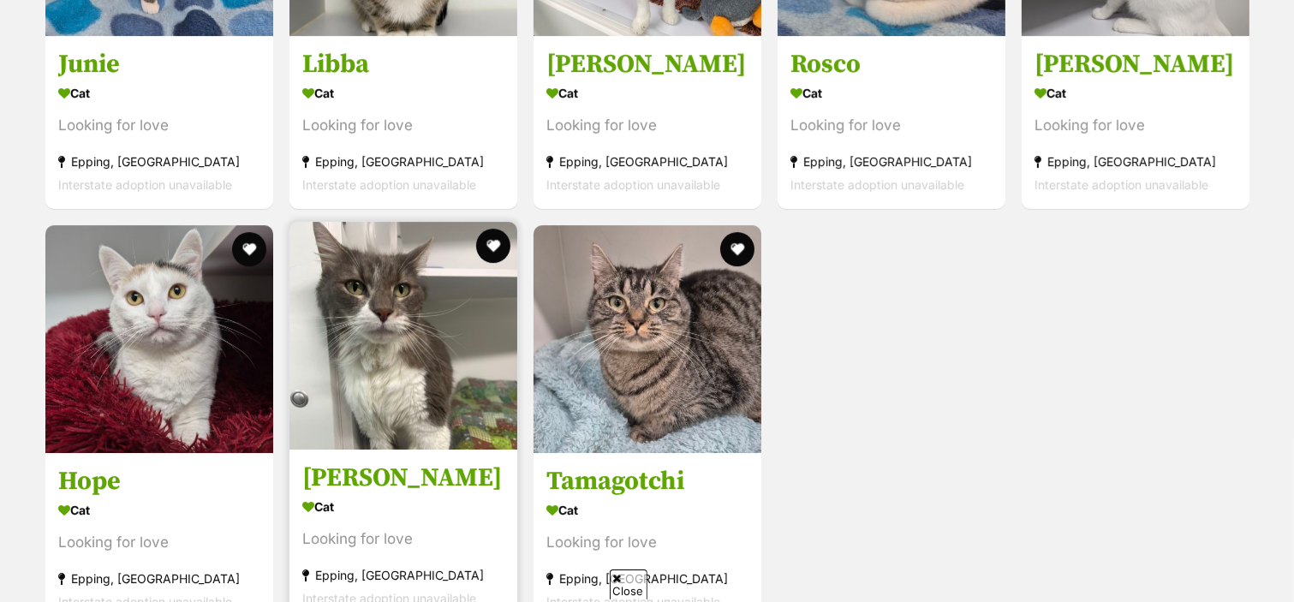
click at [343, 487] on h3 "[PERSON_NAME]" at bounding box center [403, 478] width 202 height 33
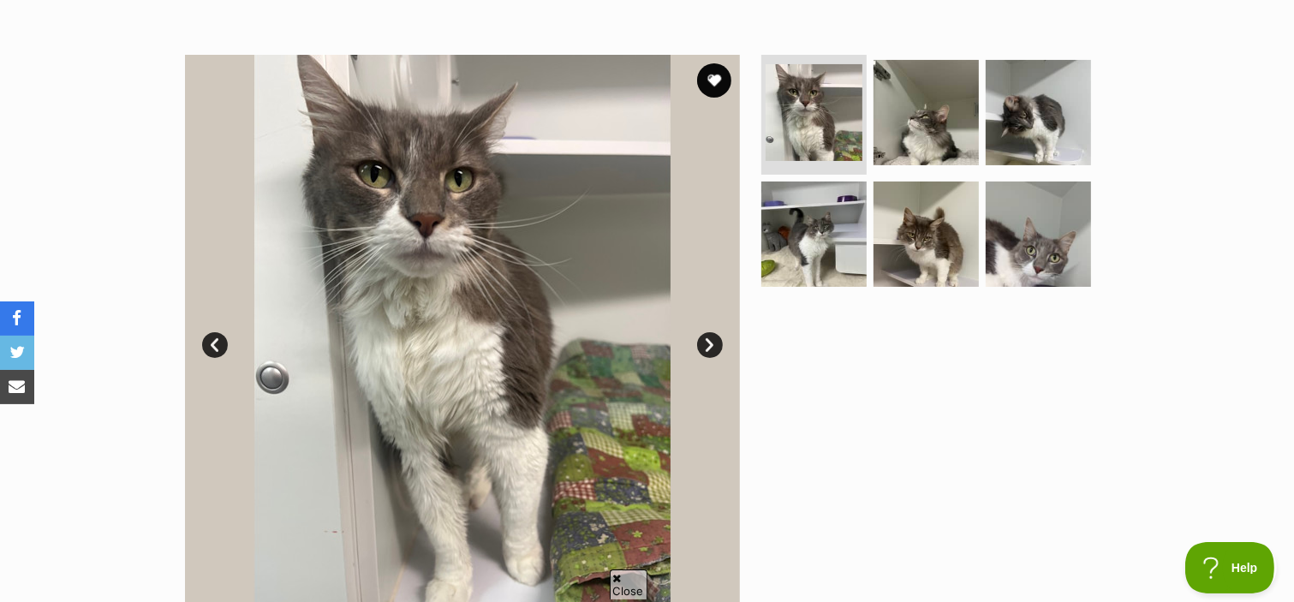
scroll to position [151, 0]
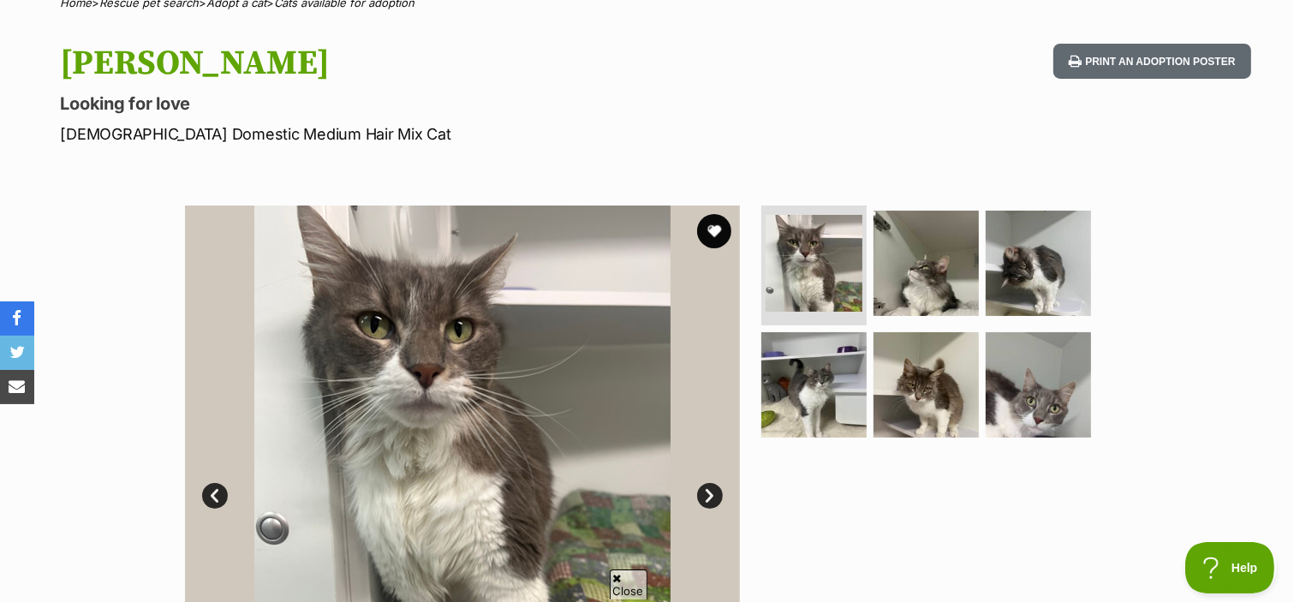
click at [705, 505] on link "Next" at bounding box center [710, 496] width 26 height 26
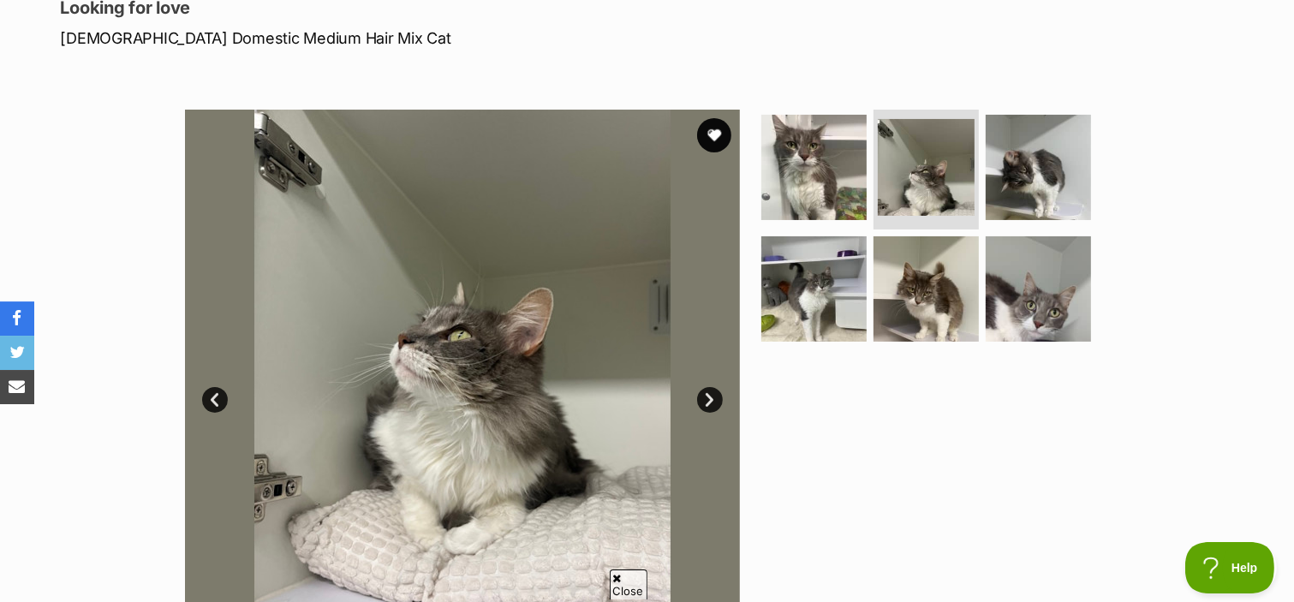
scroll to position [301, 0]
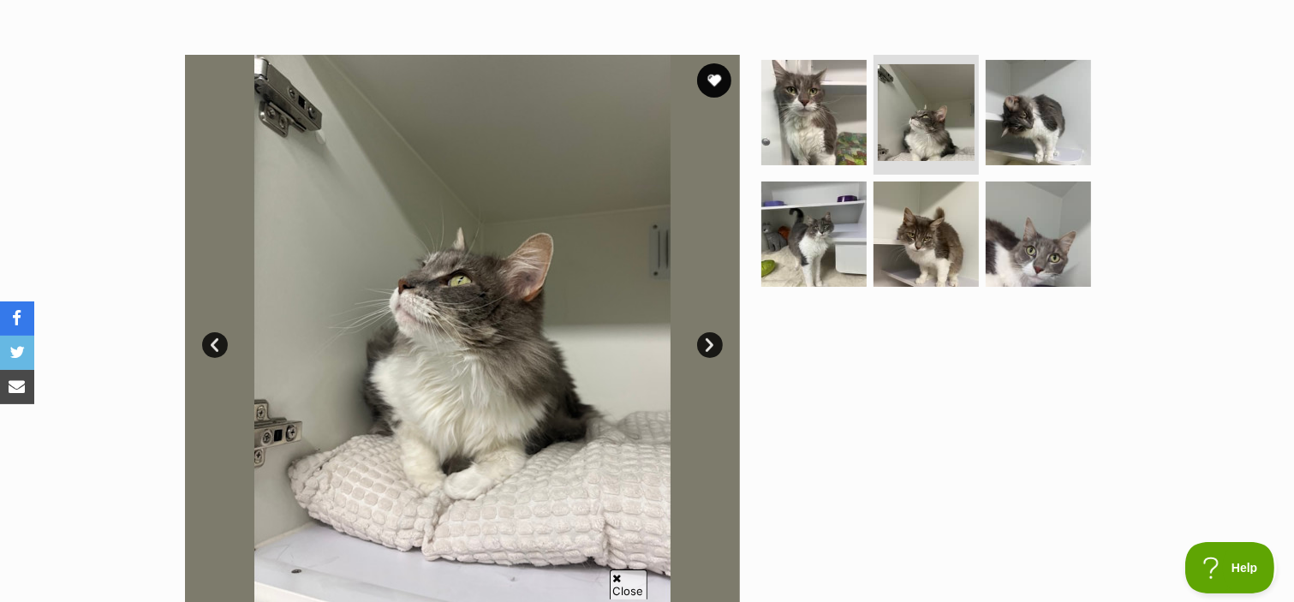
click at [710, 350] on link "Next" at bounding box center [710, 345] width 26 height 26
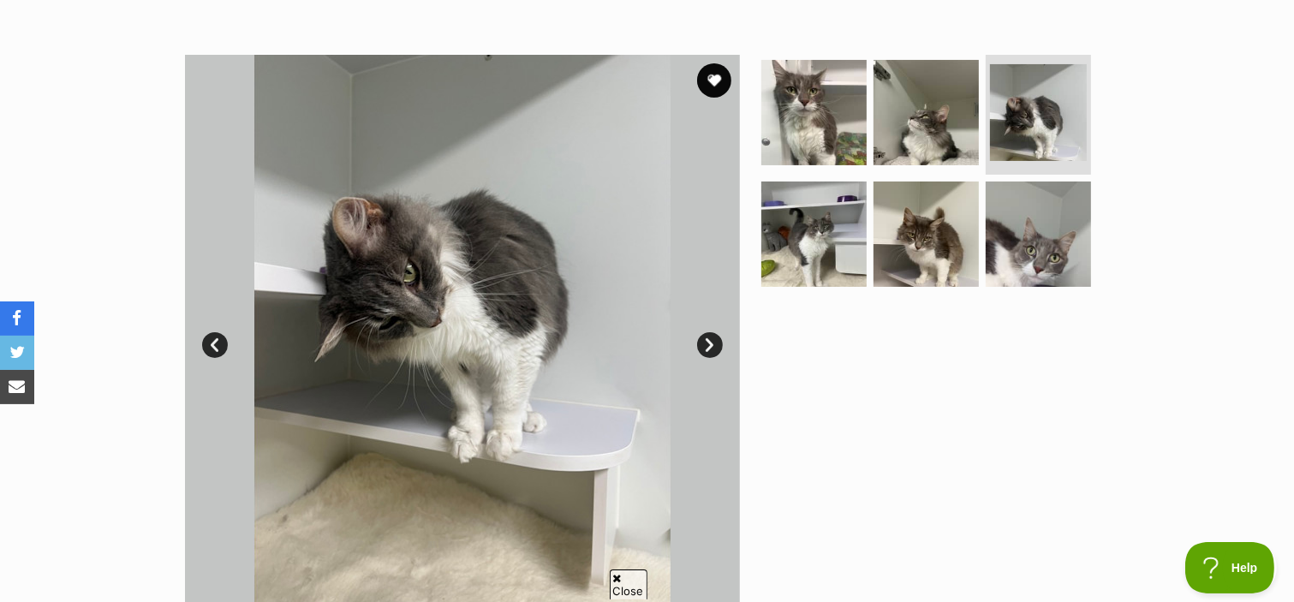
click at [712, 349] on link "Next" at bounding box center [710, 345] width 26 height 26
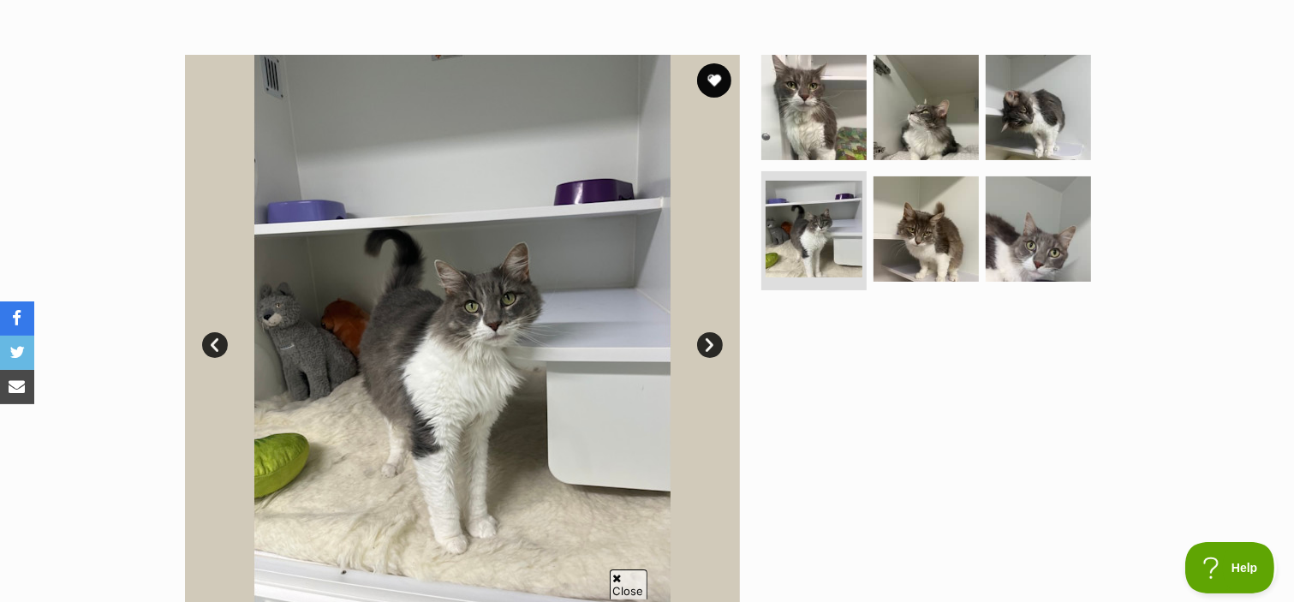
click at [707, 352] on link "Next" at bounding box center [710, 345] width 26 height 26
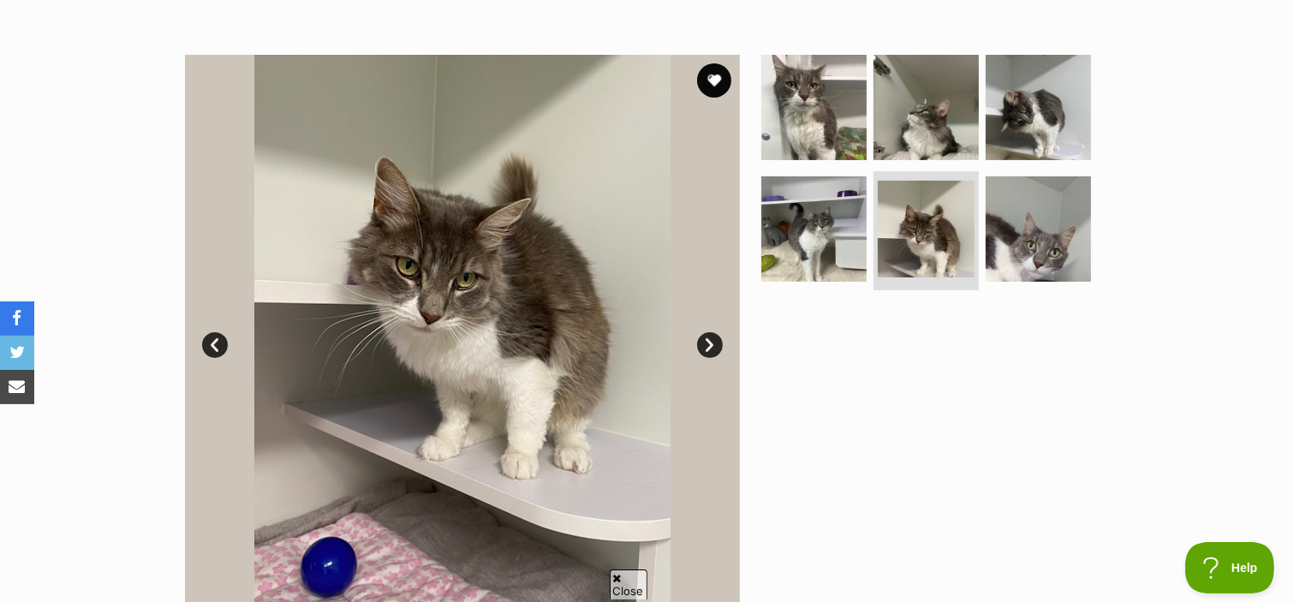
click at [706, 351] on link "Next" at bounding box center [710, 345] width 26 height 26
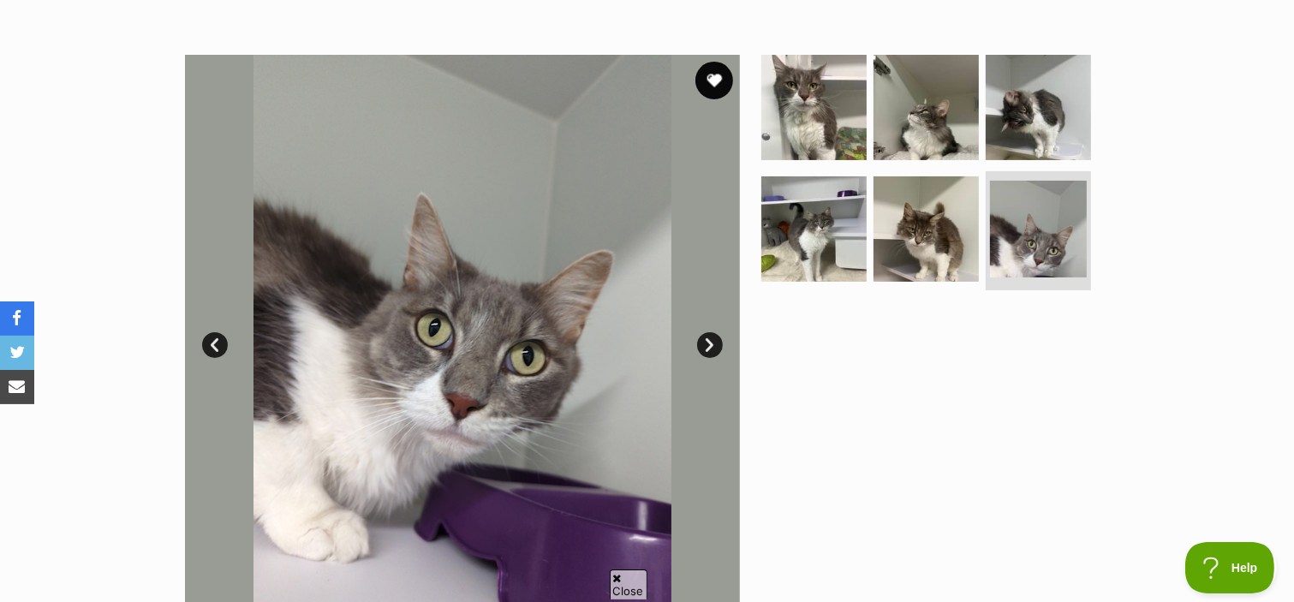
click at [714, 89] on button "favourite" at bounding box center [714, 81] width 38 height 38
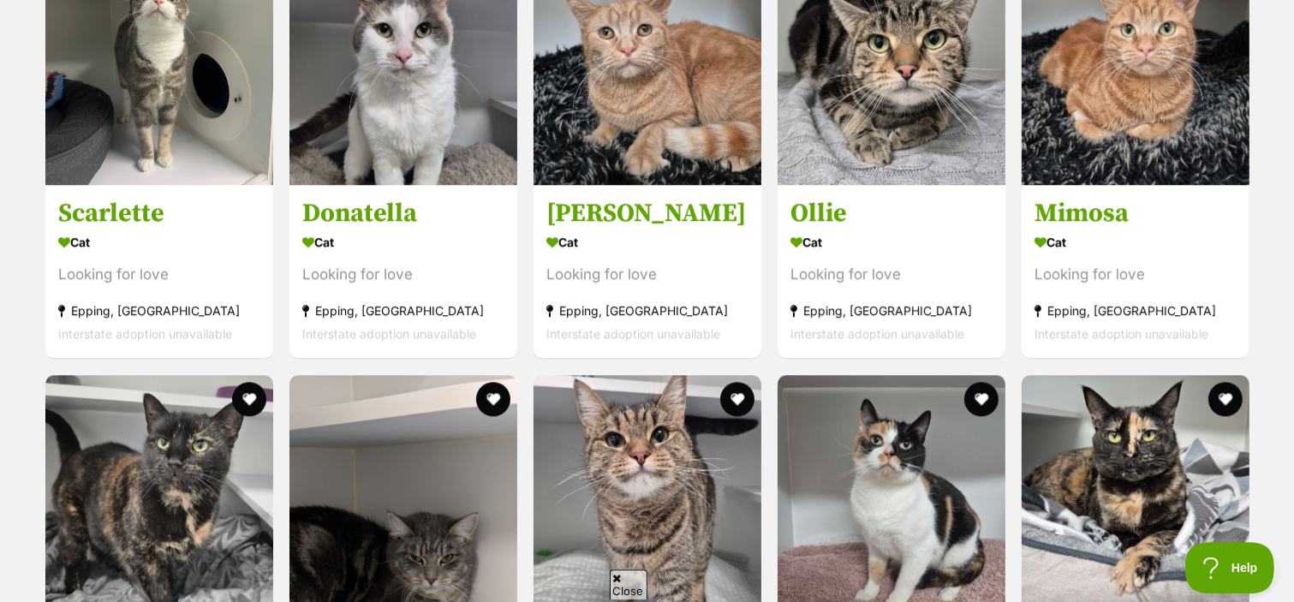
scroll to position [4598, 0]
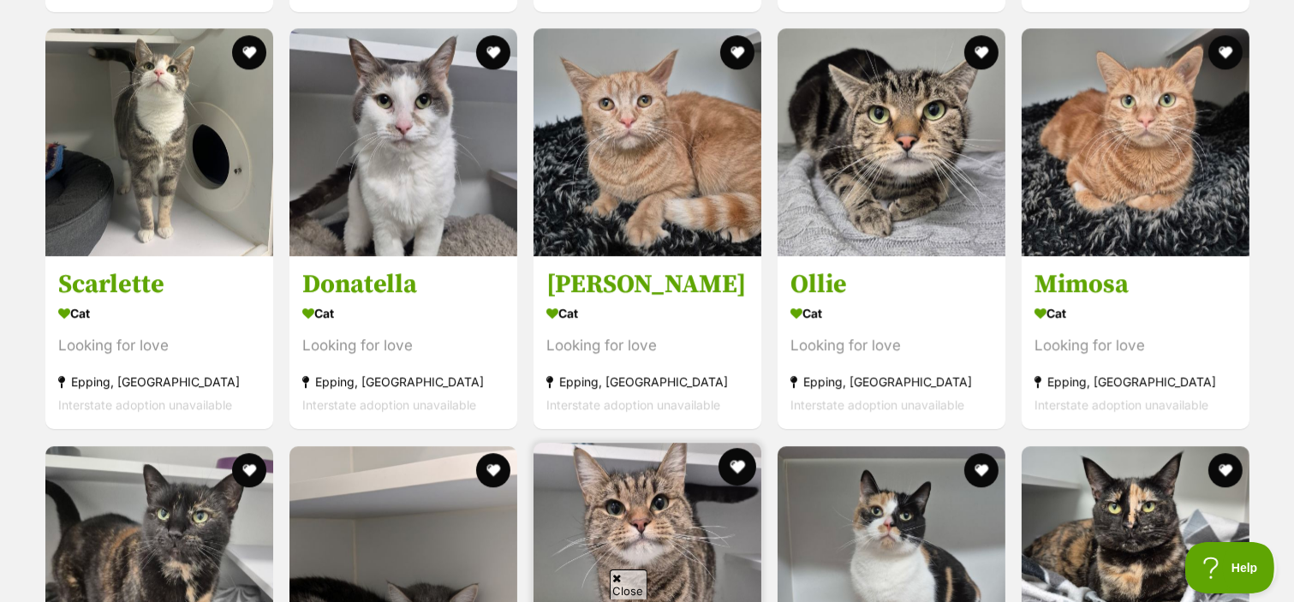
click at [738, 466] on button "favourite" at bounding box center [737, 467] width 38 height 38
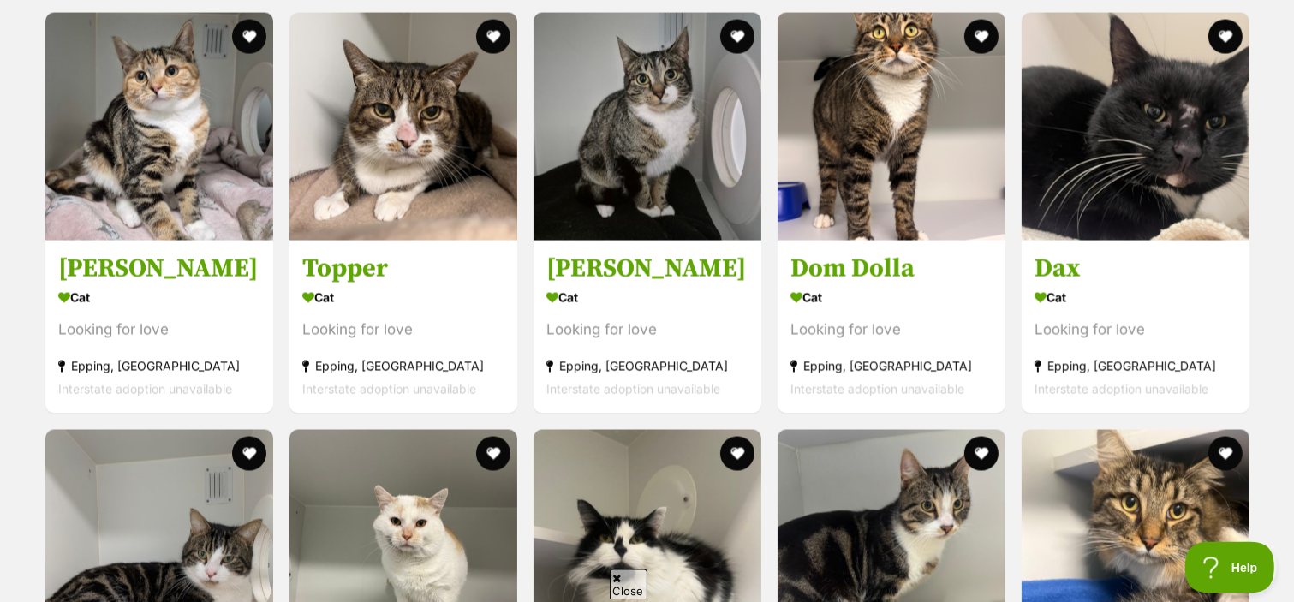
scroll to position [2940, 0]
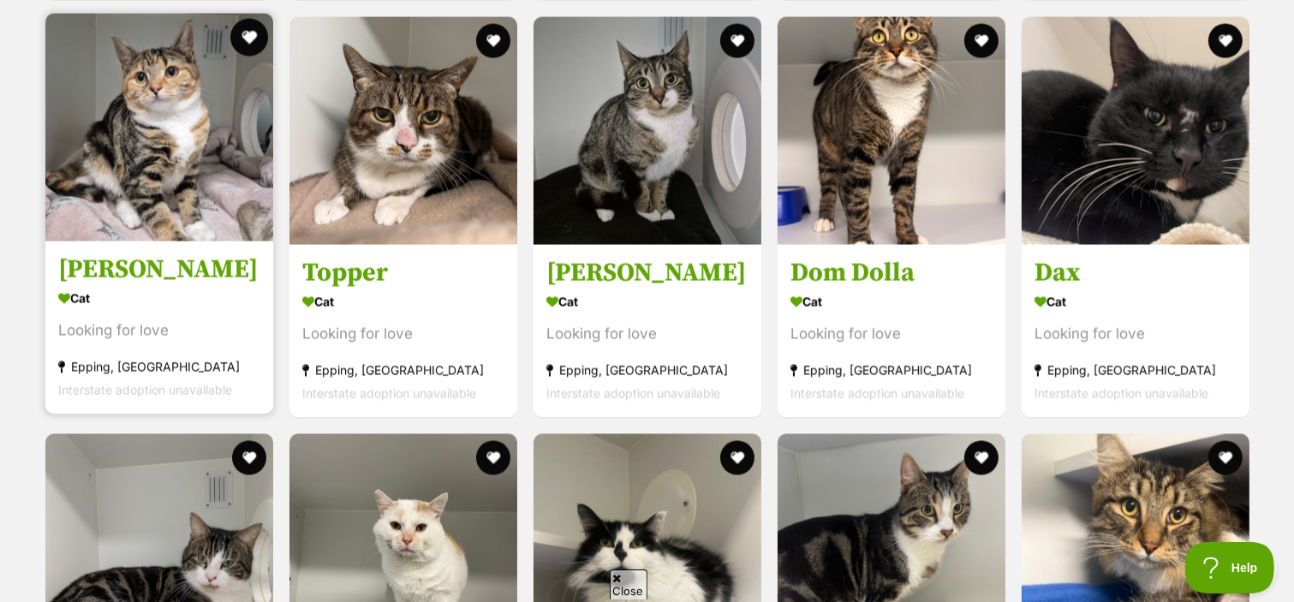
click at [246, 43] on button "favourite" at bounding box center [249, 38] width 38 height 38
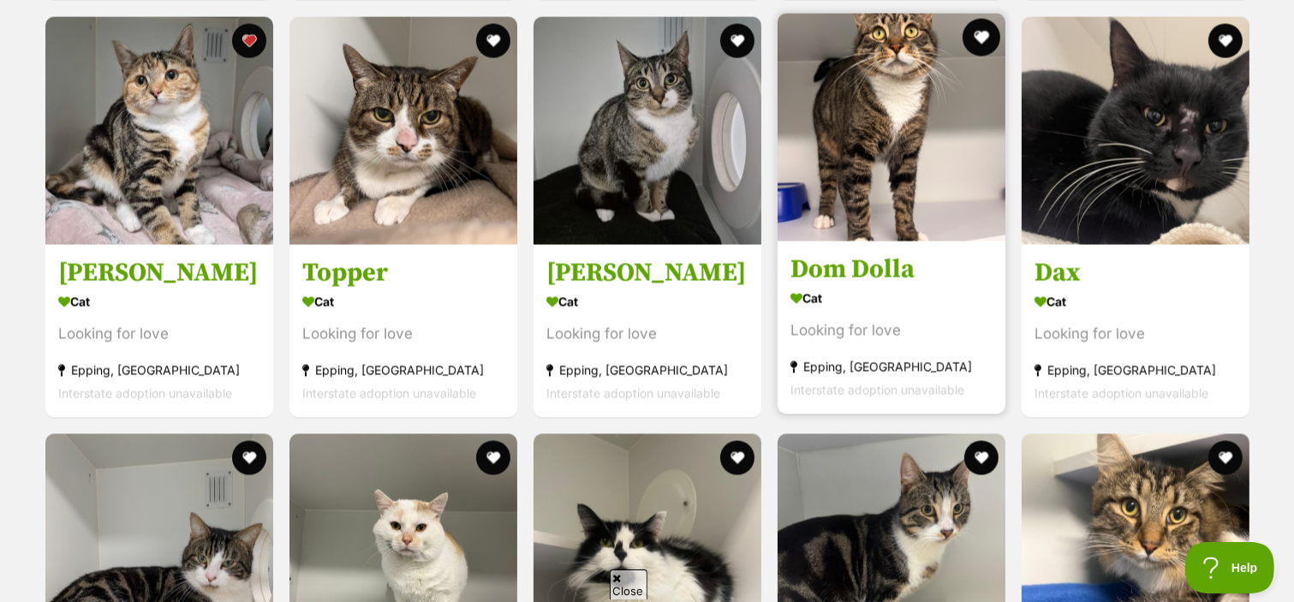
click at [974, 42] on button "favourite" at bounding box center [981, 38] width 38 height 38
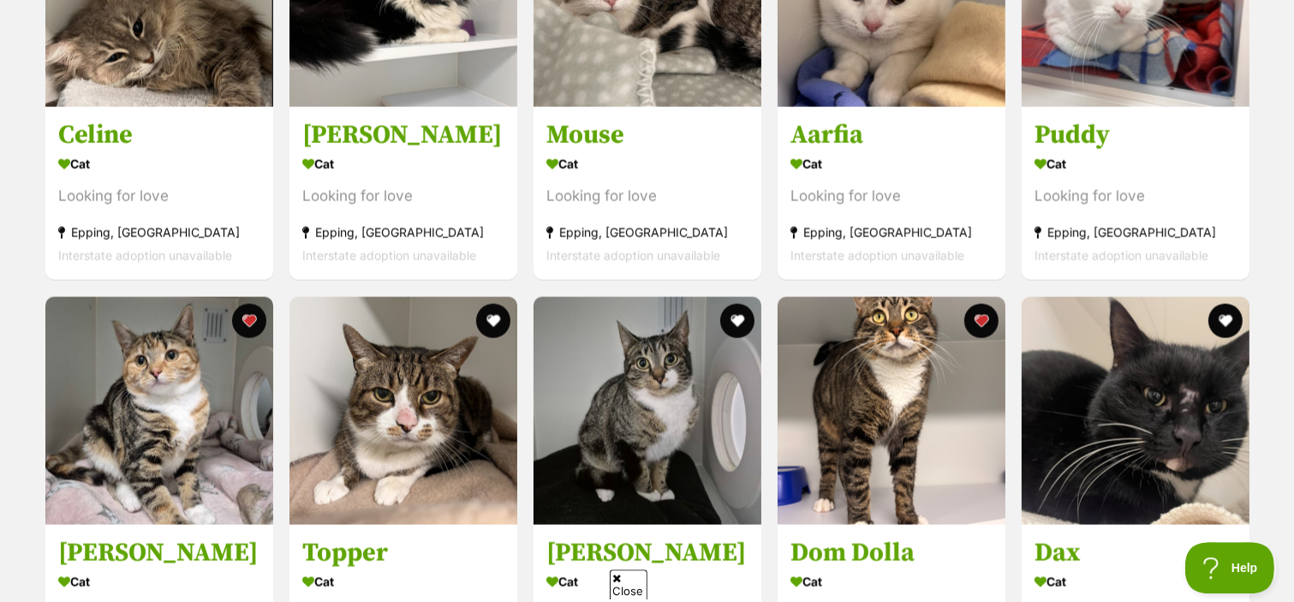
scroll to position [2712, 0]
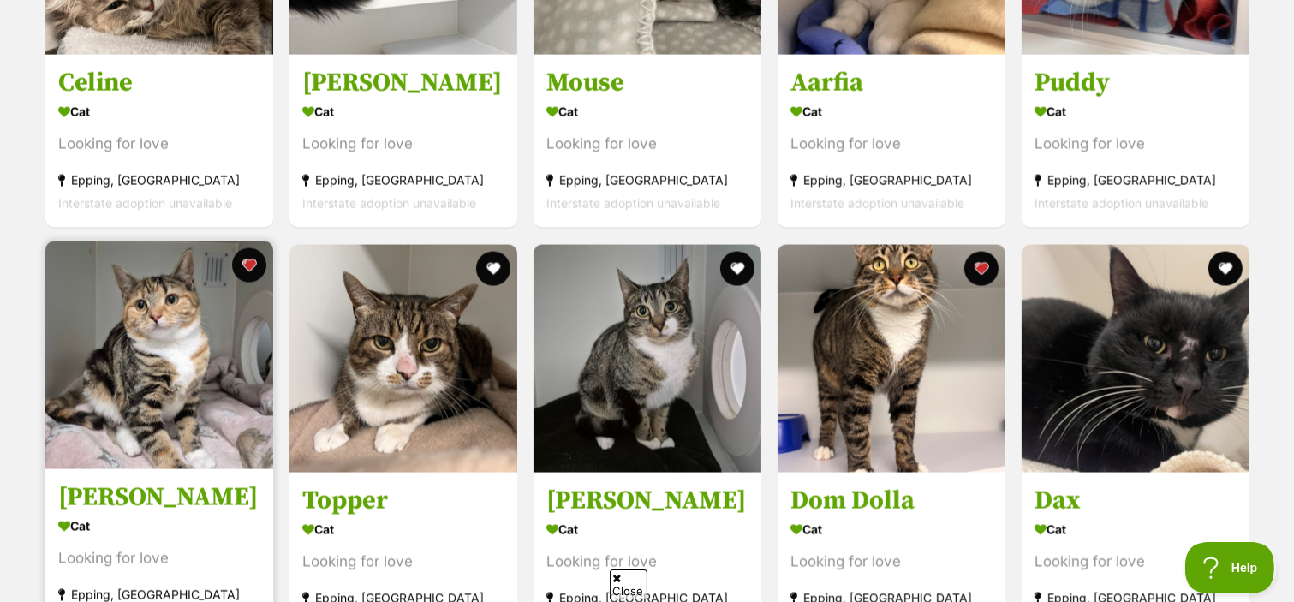
click at [88, 503] on h3 "Kelly" at bounding box center [159, 497] width 202 height 33
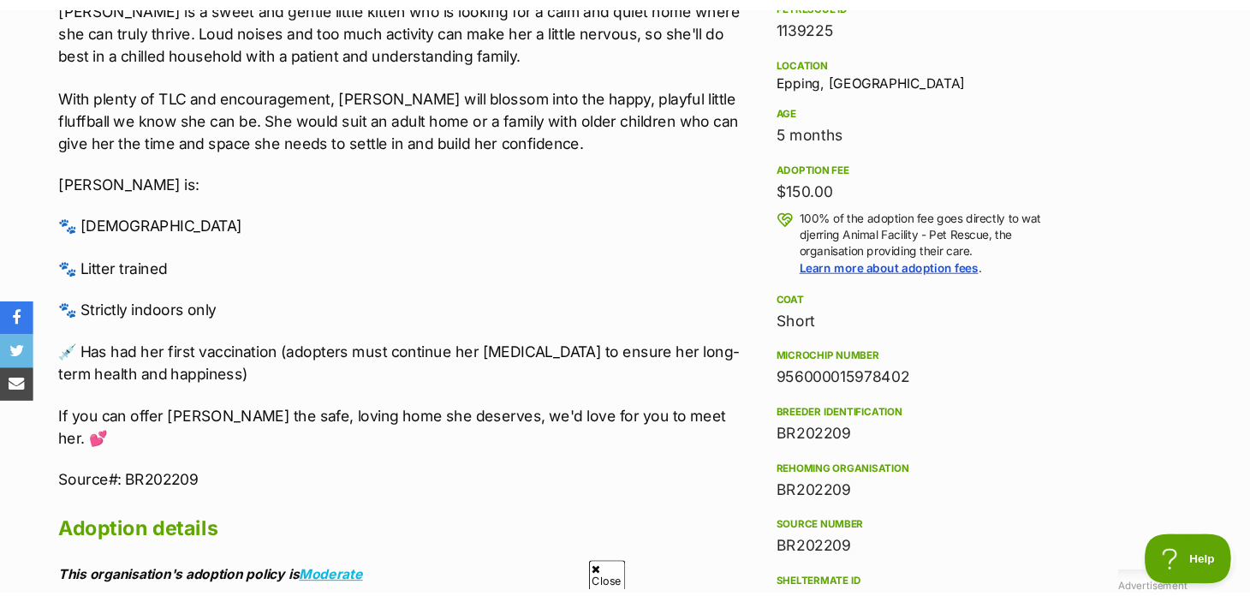
scroll to position [1205, 0]
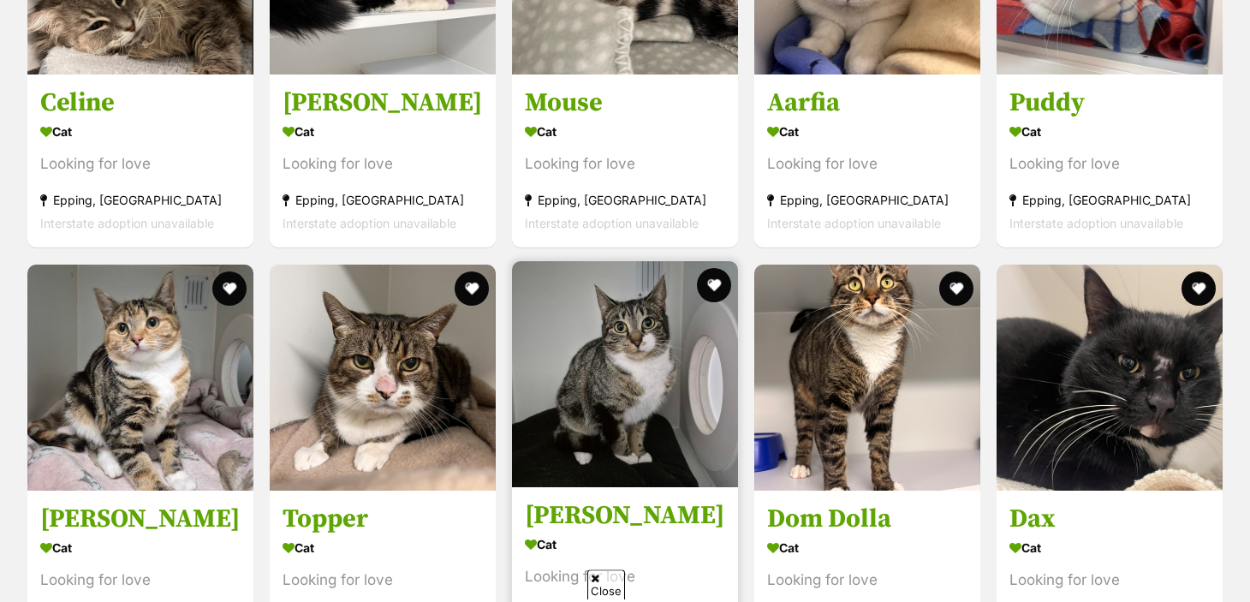
scroll to position [2712, 0]
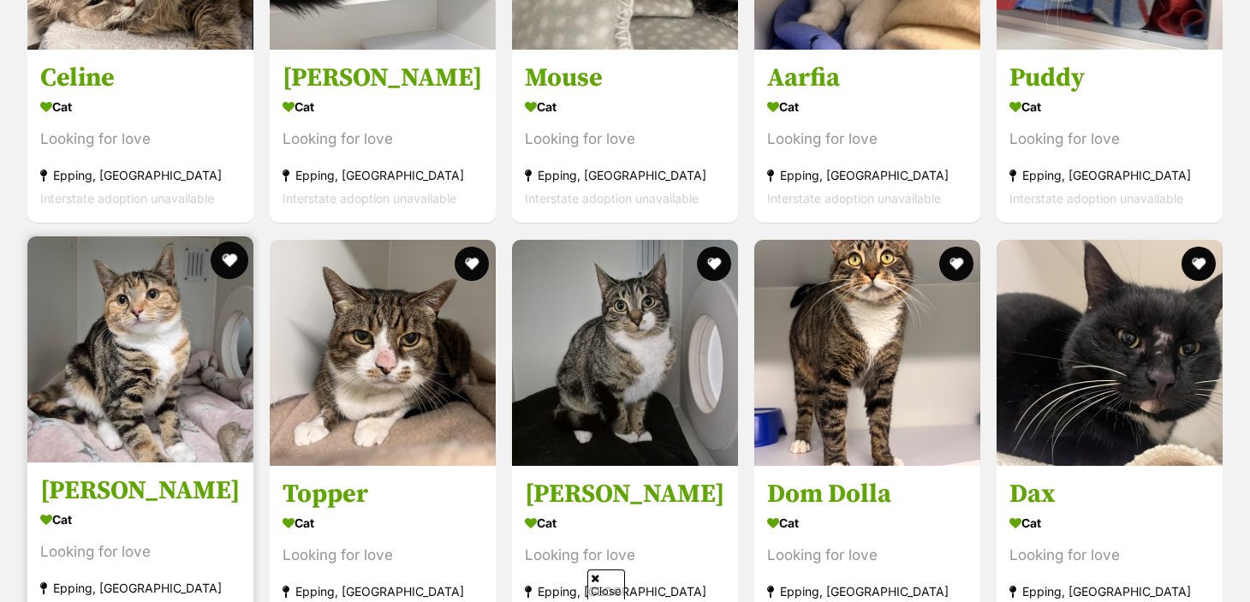
click at [230, 269] on button "favourite" at bounding box center [230, 260] width 38 height 38
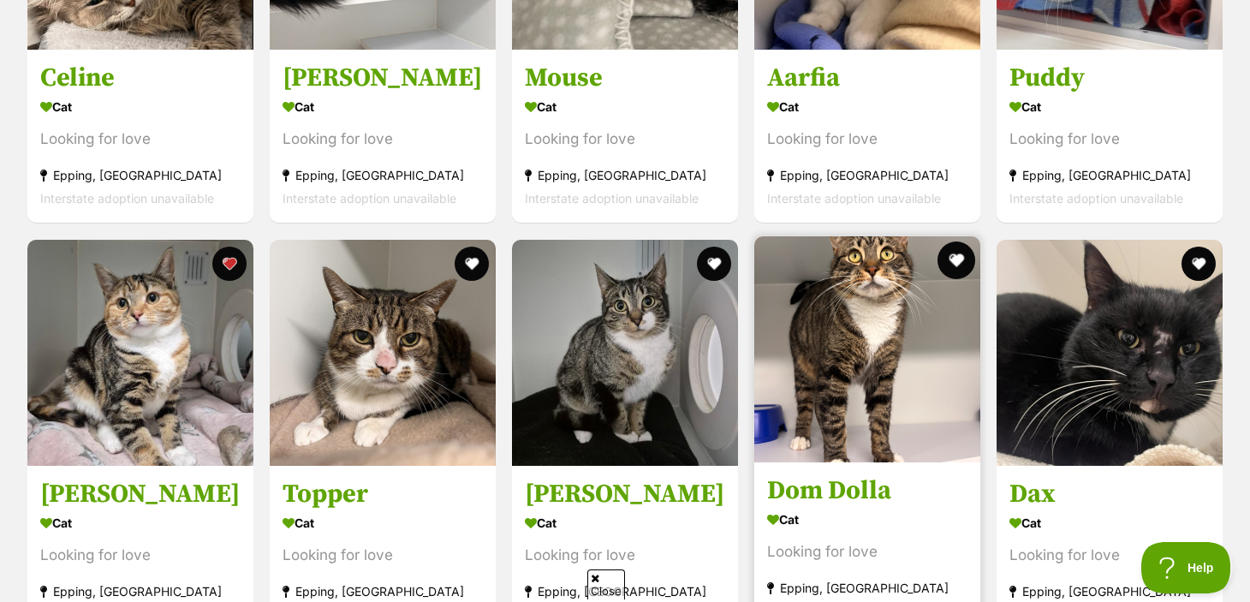
click at [958, 269] on button "favourite" at bounding box center [957, 260] width 38 height 38
click at [868, 503] on h3 "Dom Dolla" at bounding box center [867, 490] width 200 height 33
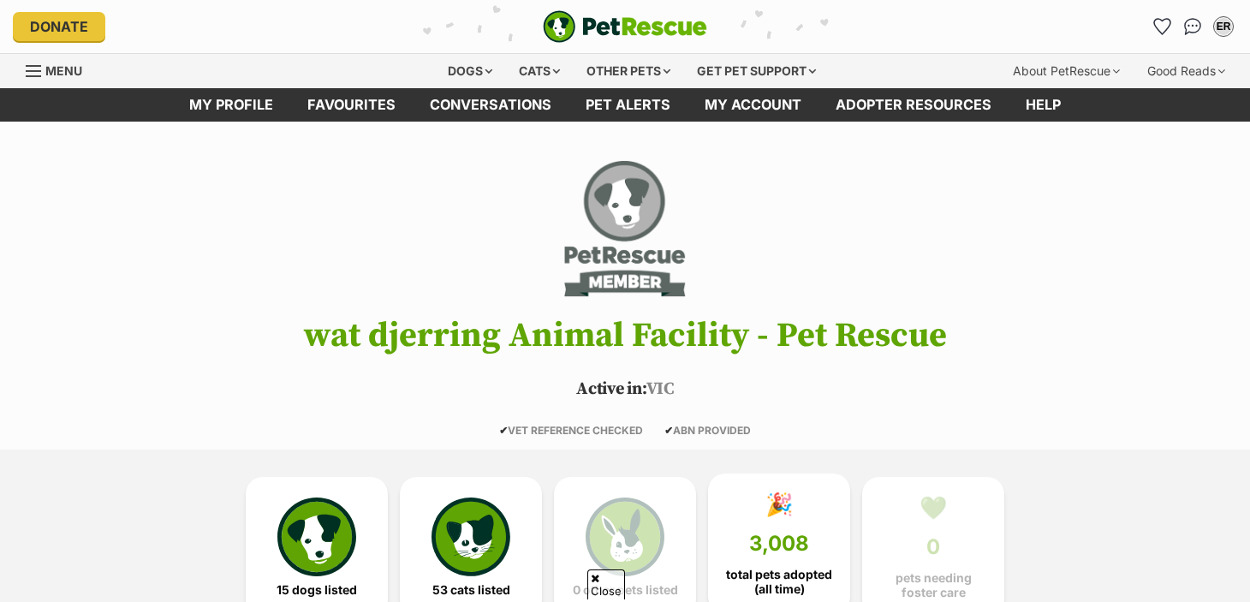
scroll to position [213, 0]
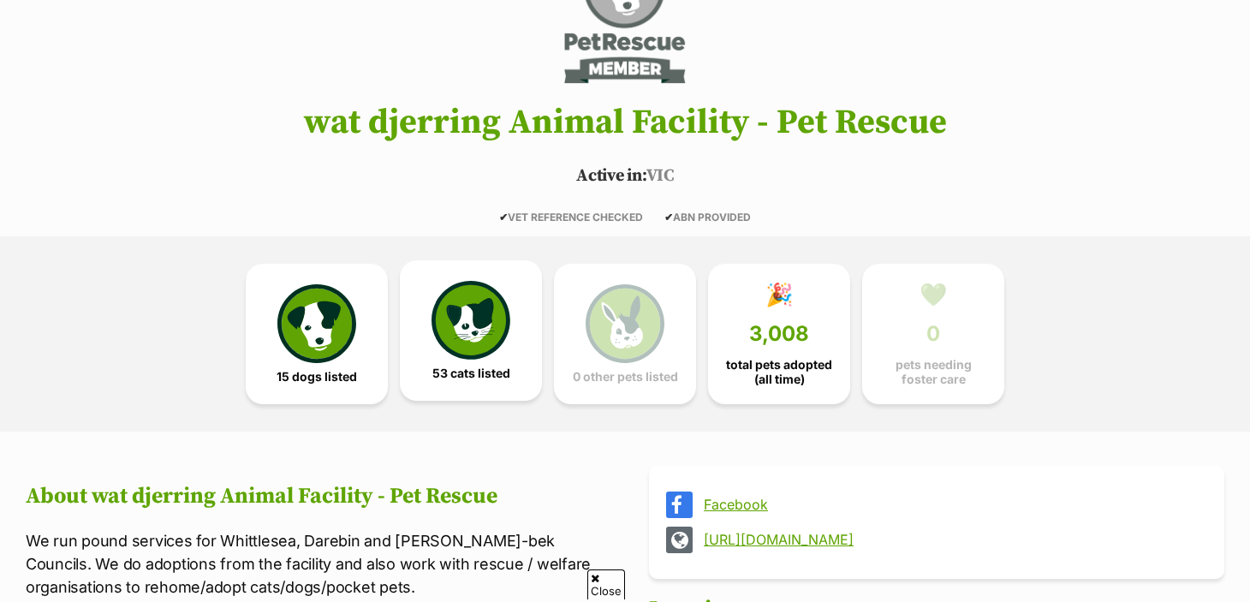
click at [461, 360] on img at bounding box center [471, 320] width 79 height 79
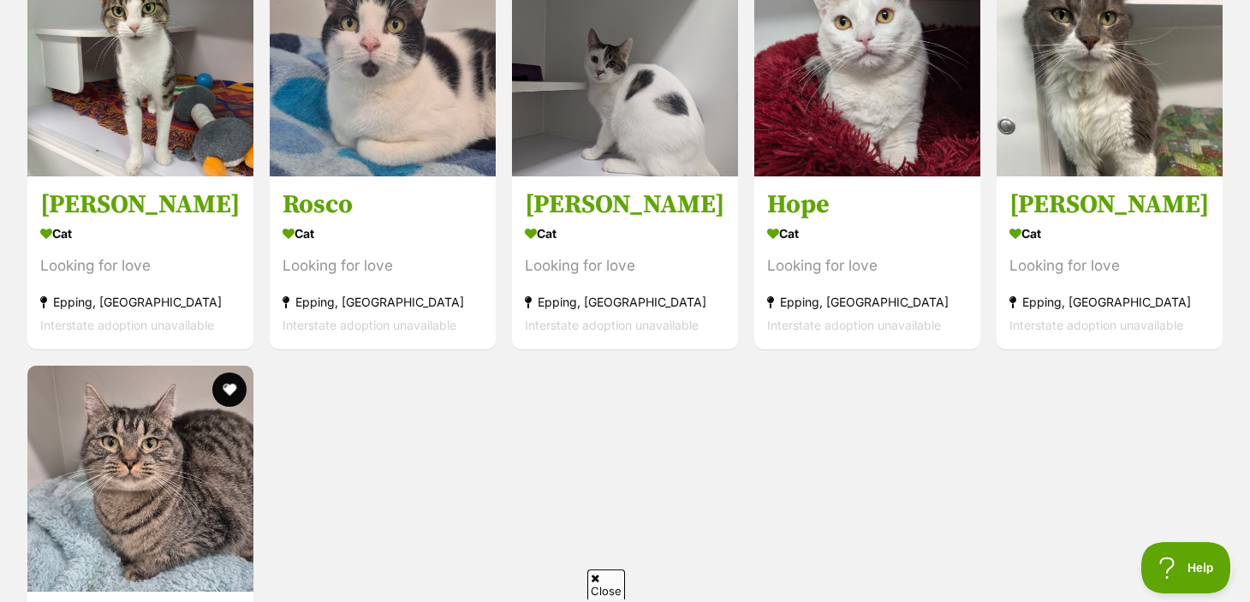
scroll to position [5352, 0]
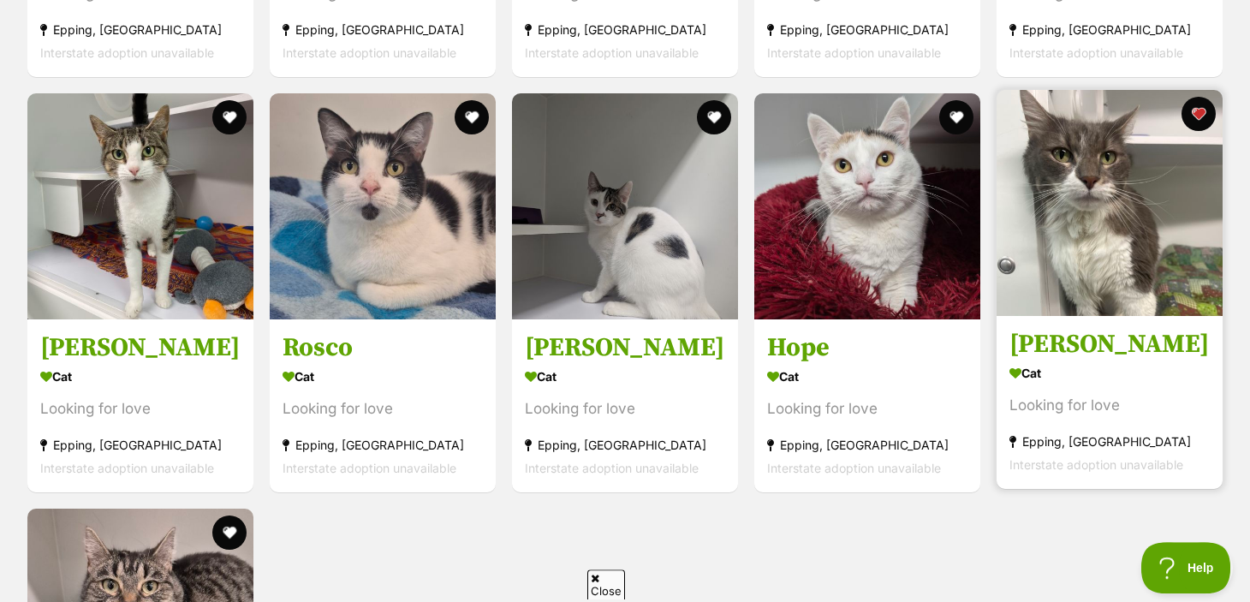
click at [1065, 353] on h3 "Tiffany" at bounding box center [1109, 344] width 200 height 33
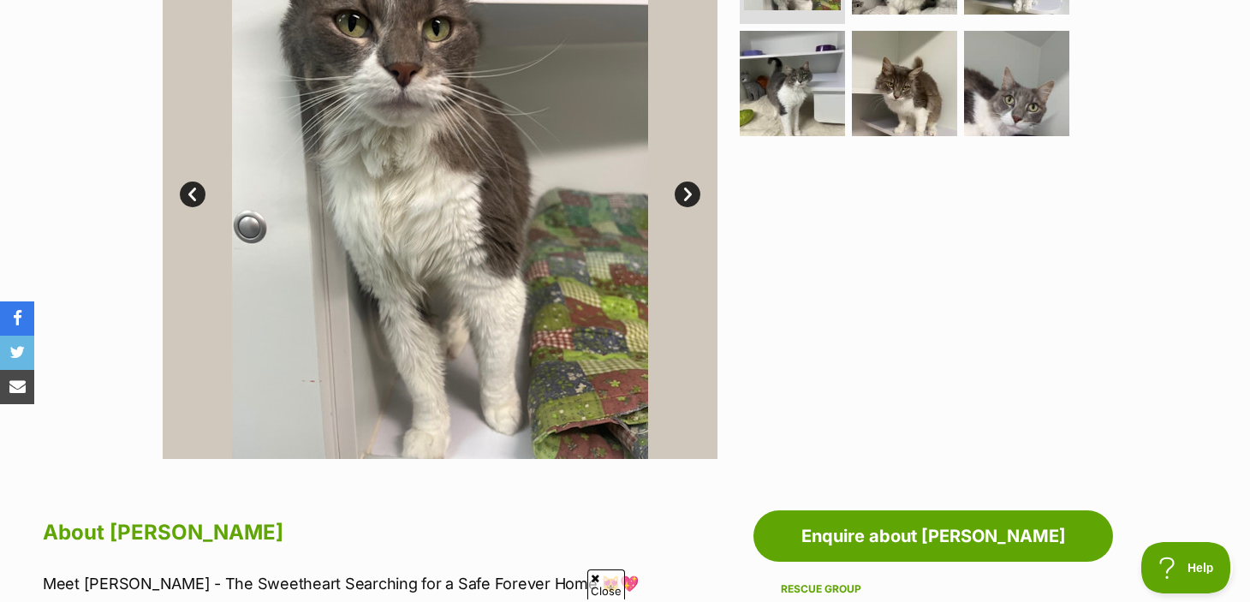
scroll to position [301, 0]
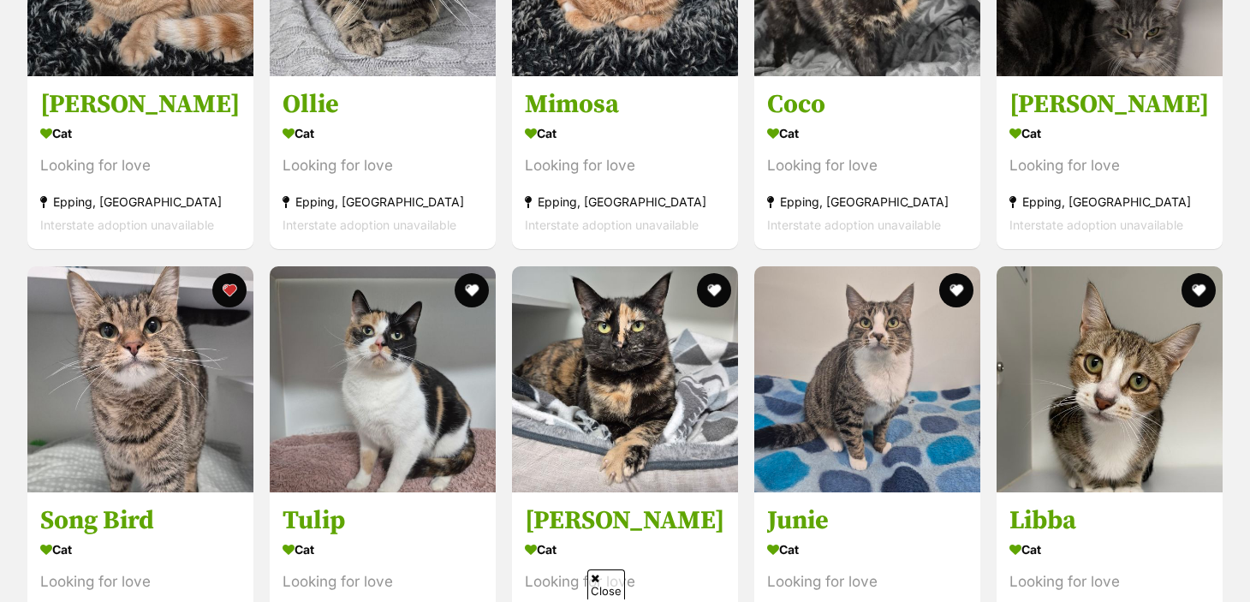
scroll to position [4764, 0]
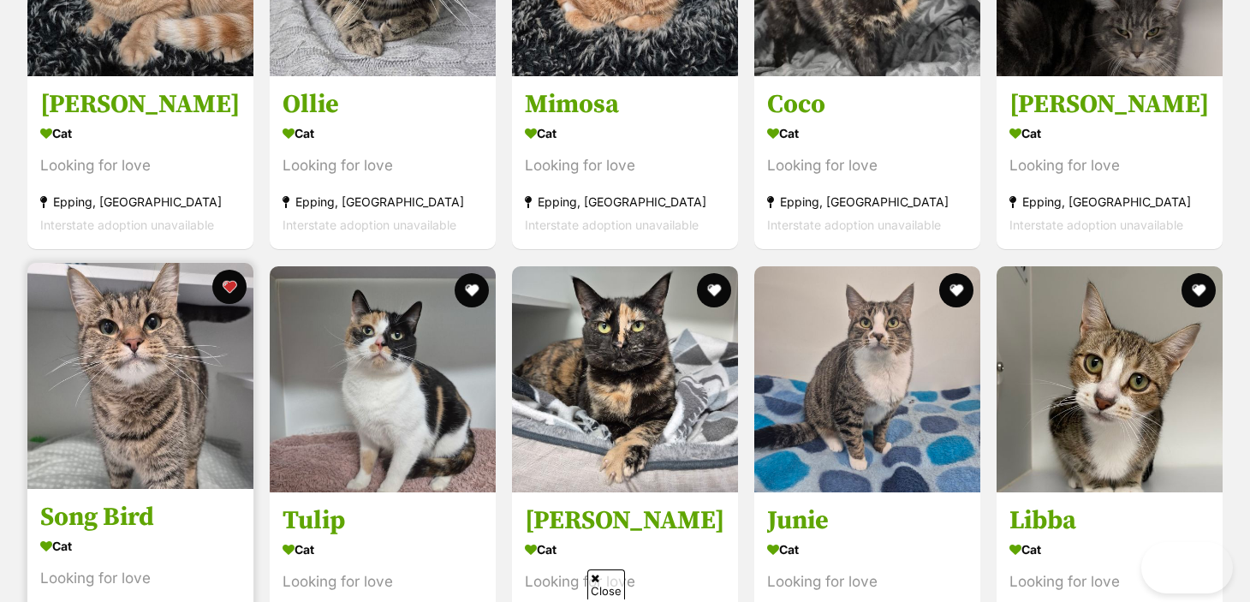
click at [69, 527] on h3 "Song Bird" at bounding box center [140, 517] width 200 height 33
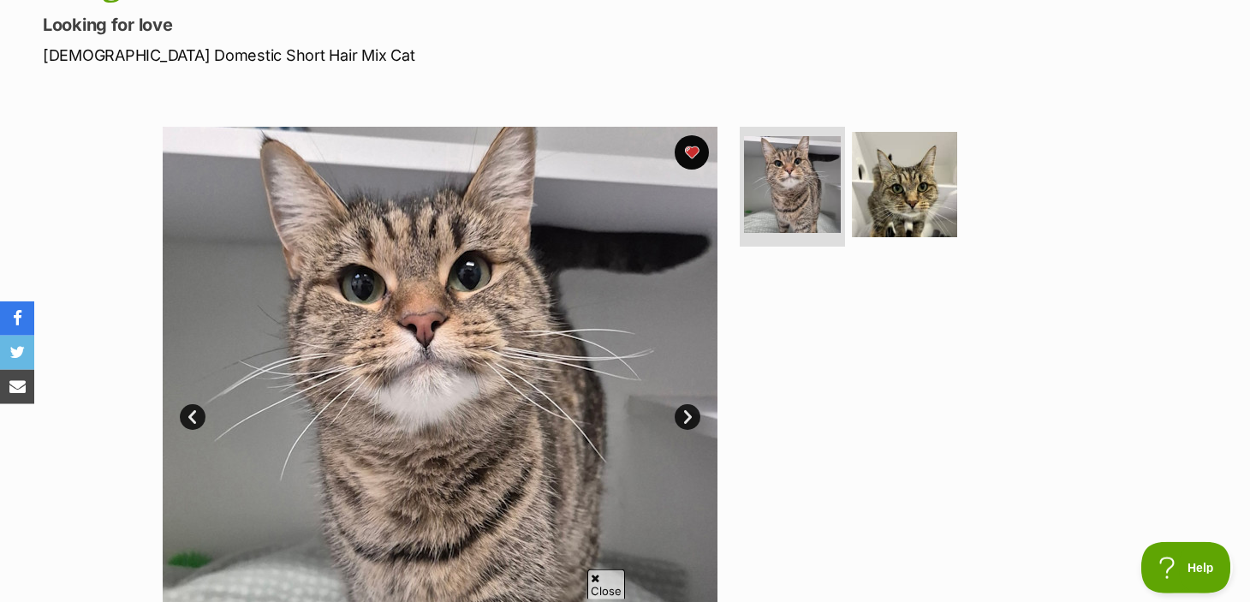
scroll to position [182, 0]
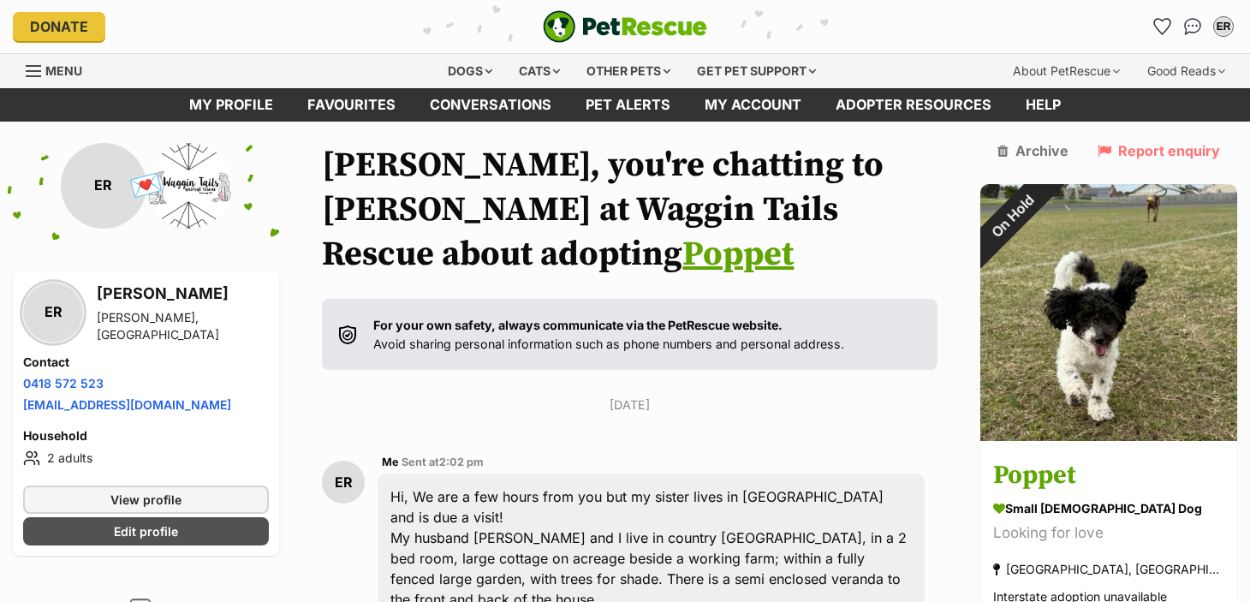
scroll to position [3182, 0]
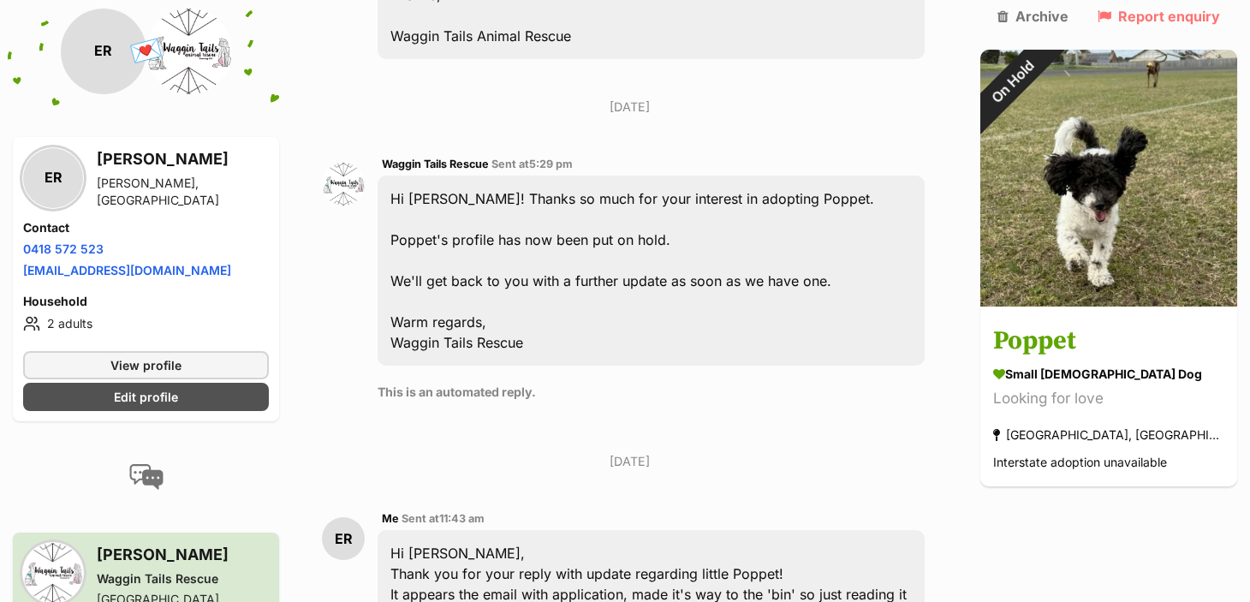
type textarea "Hi [PERSON_NAME], Thank you for your reply with update regarding little Poppet!…"
